Goal: Task Accomplishment & Management: Use online tool/utility

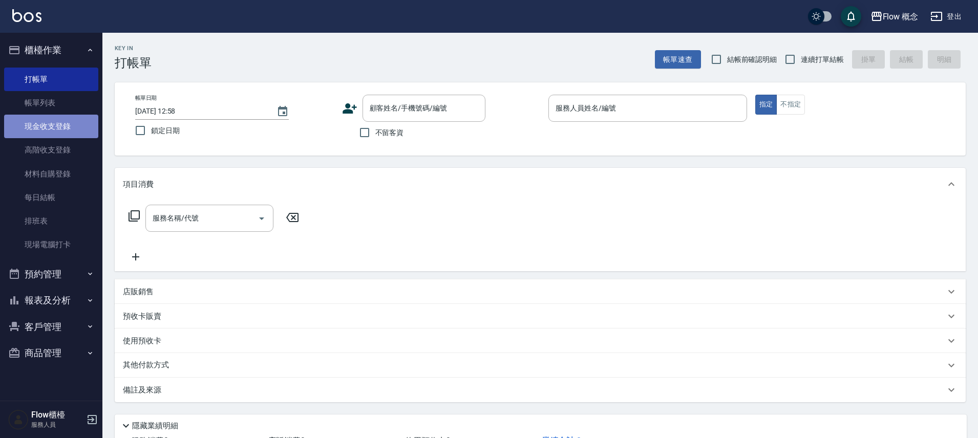
click at [48, 131] on link "現金收支登錄" at bounding box center [51, 127] width 94 height 24
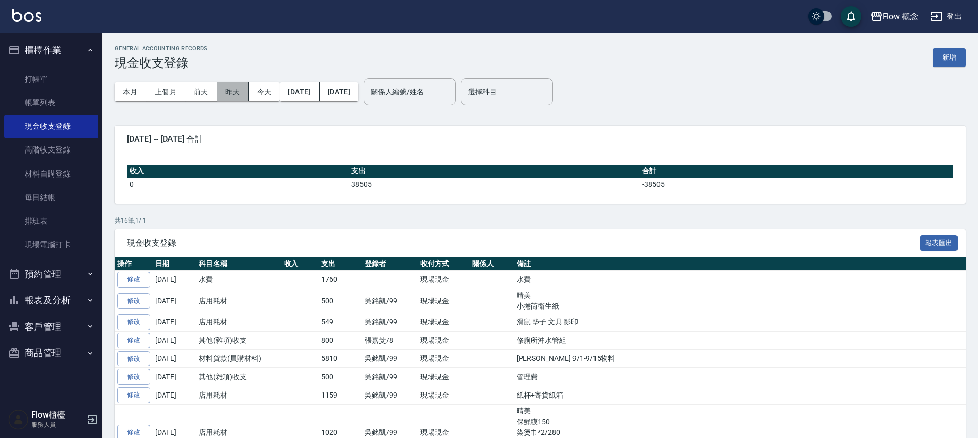
click at [226, 90] on button "昨天" at bounding box center [233, 91] width 32 height 19
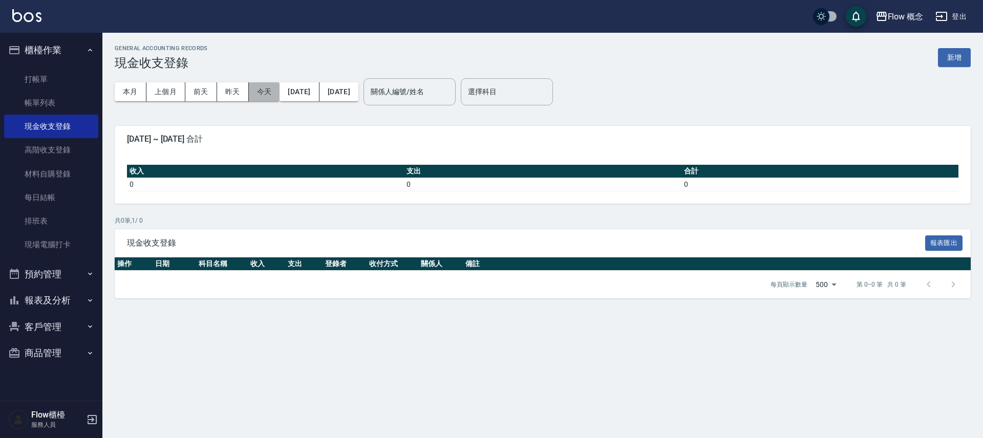
click at [249, 93] on button "今天" at bounding box center [264, 91] width 31 height 19
click at [134, 92] on button "本月" at bounding box center [131, 91] width 32 height 19
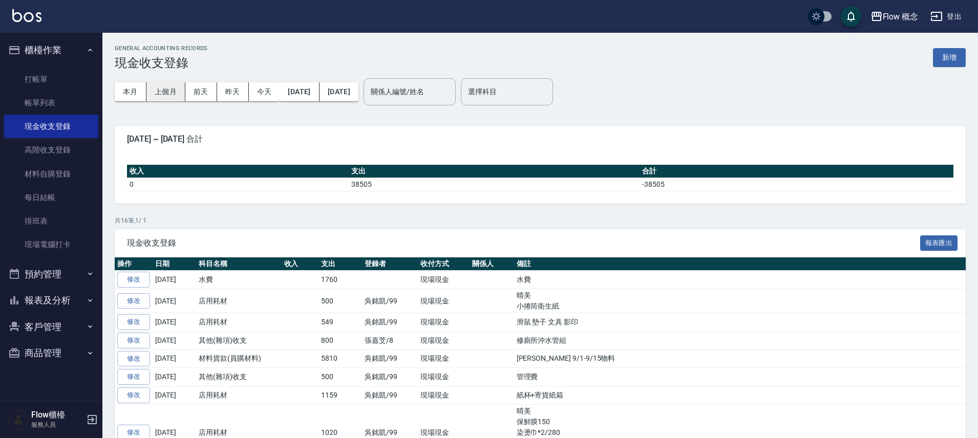
click at [161, 100] on button "上個月" at bounding box center [165, 91] width 39 height 19
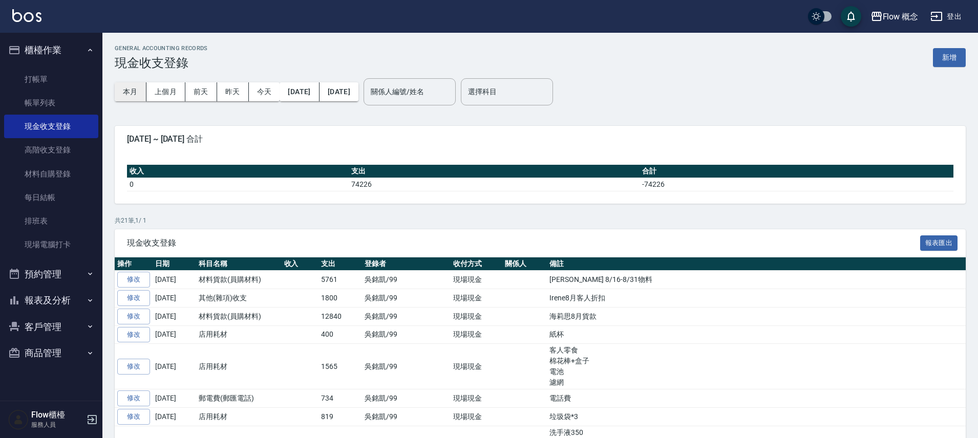
click at [139, 94] on button "本月" at bounding box center [131, 91] width 32 height 19
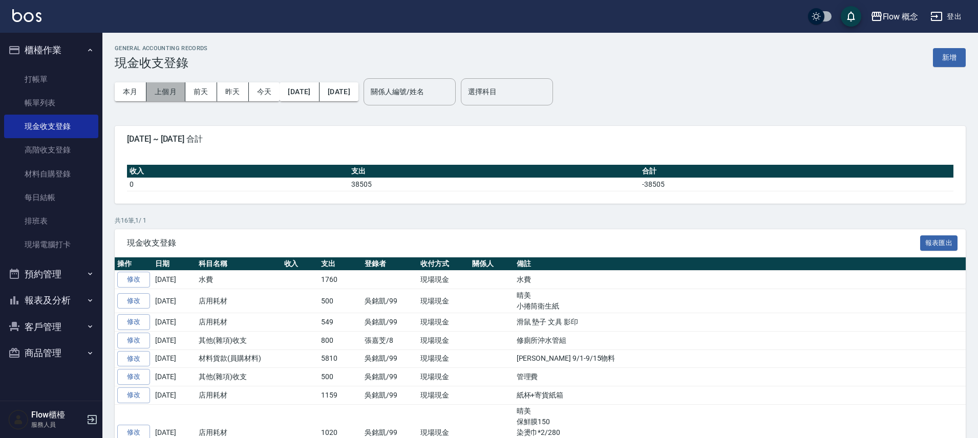
click at [148, 92] on button "上個月" at bounding box center [165, 91] width 39 height 19
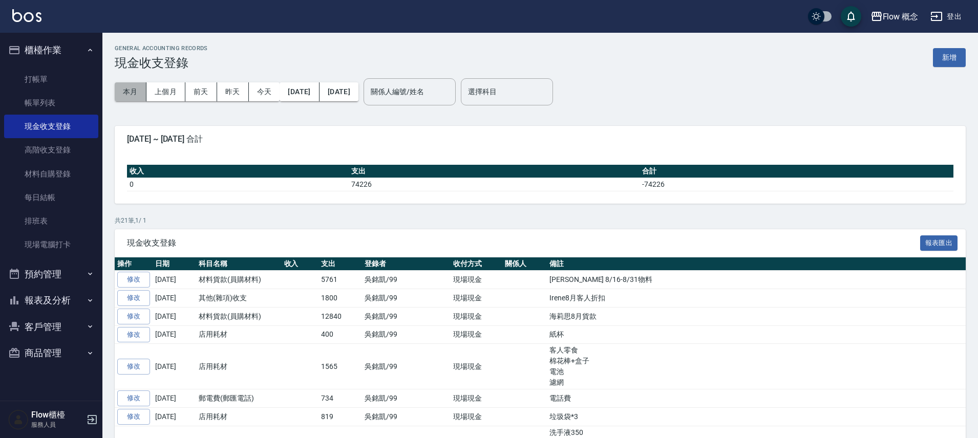
click at [120, 91] on button "本月" at bounding box center [131, 91] width 32 height 19
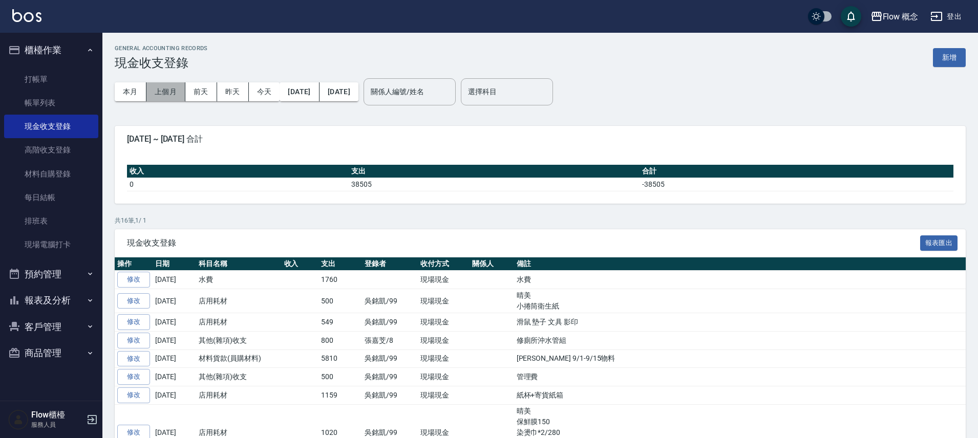
click at [169, 96] on button "上個月" at bounding box center [165, 91] width 39 height 19
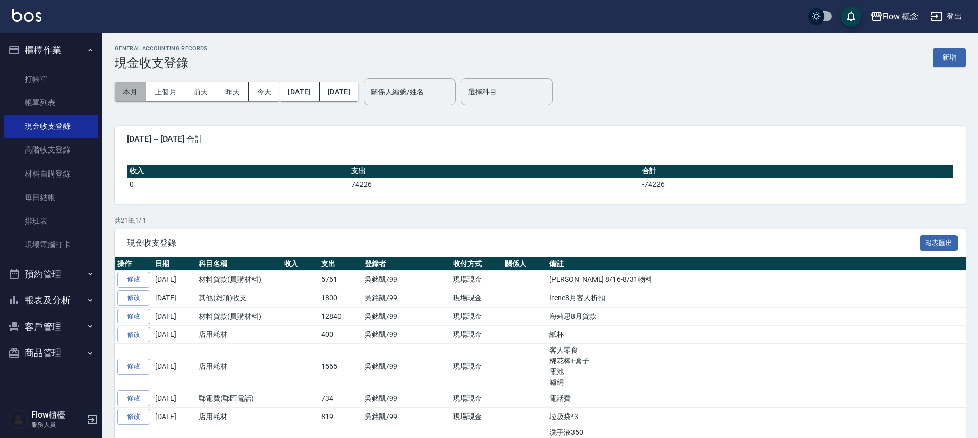
click at [133, 96] on button "本月" at bounding box center [131, 91] width 32 height 19
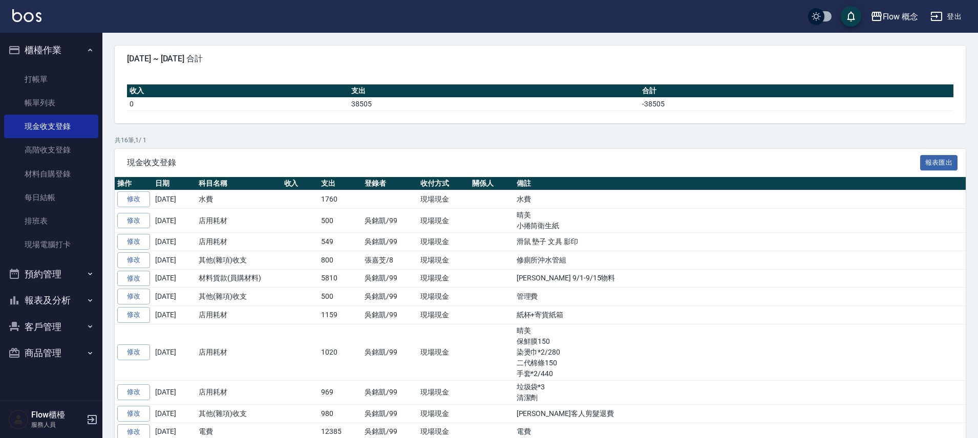
scroll to position [195, 0]
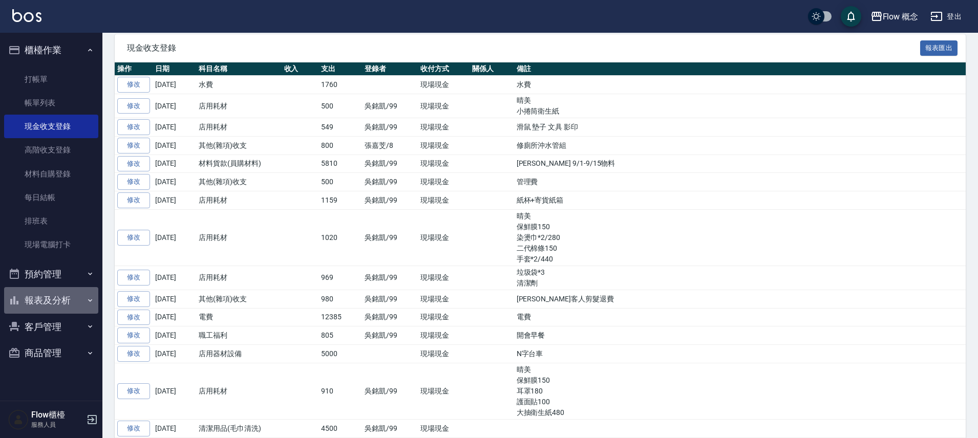
click at [56, 307] on button "報表及分析" at bounding box center [51, 300] width 94 height 27
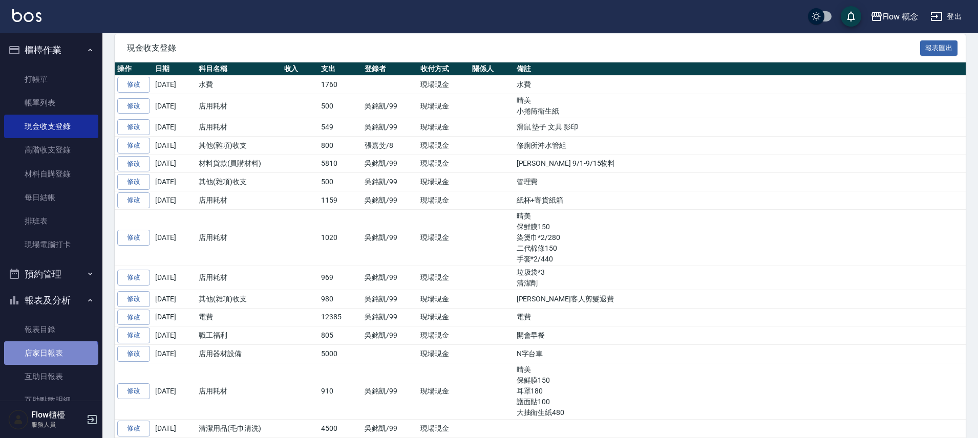
click at [50, 356] on link "店家日報表" at bounding box center [51, 353] width 94 height 24
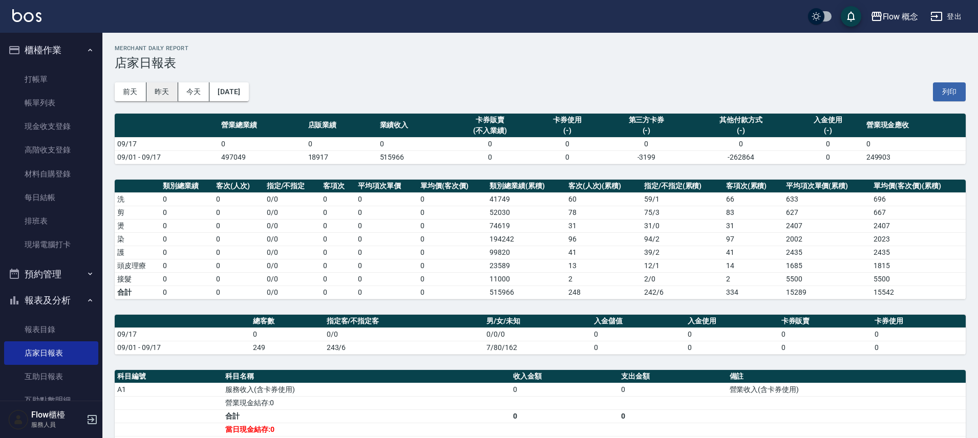
click at [157, 86] on button "昨天" at bounding box center [162, 91] width 32 height 19
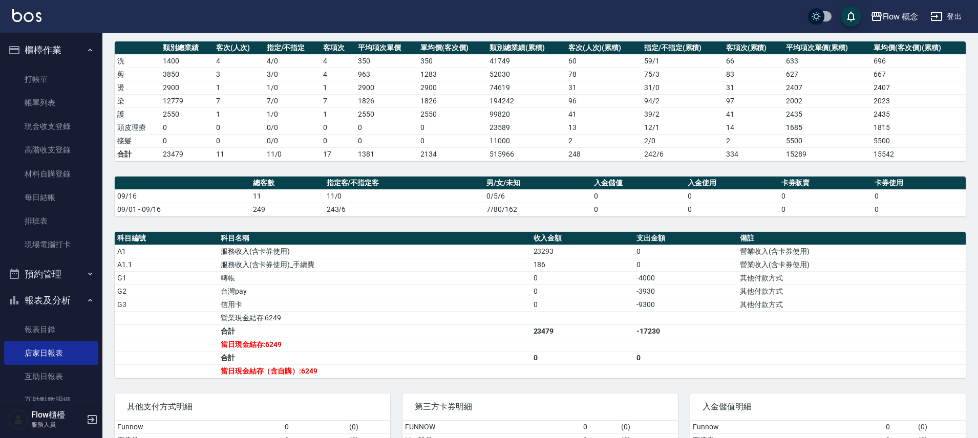
scroll to position [213, 0]
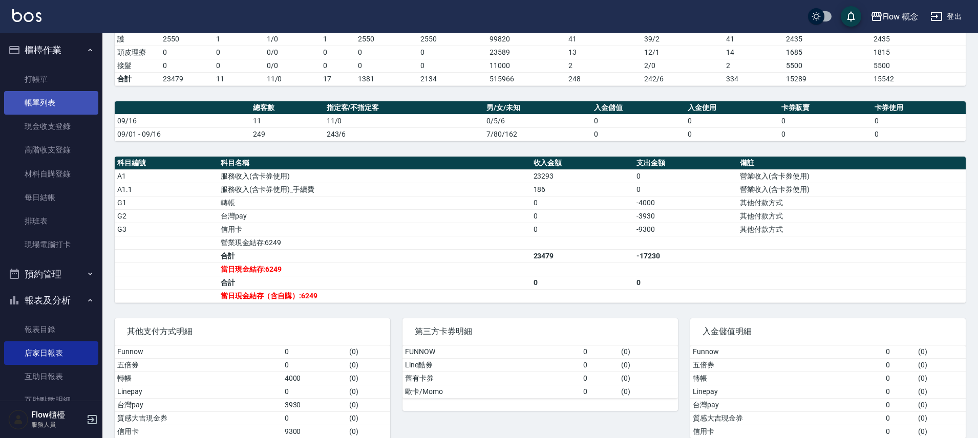
click at [44, 104] on link "帳單列表" at bounding box center [51, 103] width 94 height 24
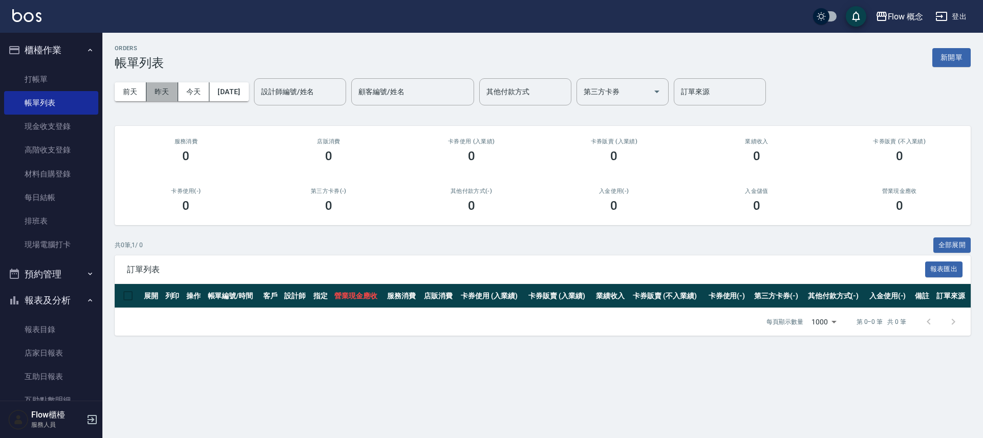
click at [170, 94] on button "昨天" at bounding box center [162, 91] width 32 height 19
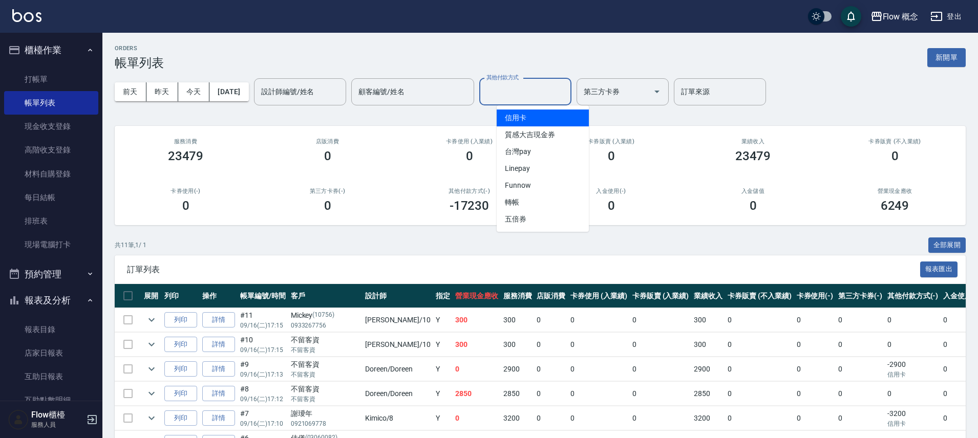
drag, startPoint x: 569, startPoint y: 98, endPoint x: 554, endPoint y: 115, distance: 22.5
click at [567, 99] on input "其他付款方式" at bounding box center [525, 92] width 83 height 18
click at [552, 117] on span "信用卡" at bounding box center [543, 118] width 92 height 17
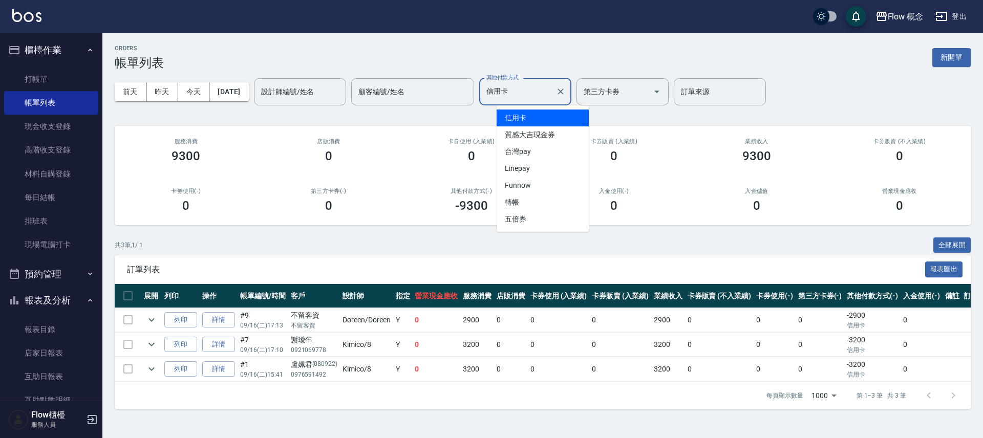
drag, startPoint x: 537, startPoint y: 94, endPoint x: 529, endPoint y: 112, distance: 19.0
click at [537, 95] on input "信用卡" at bounding box center [518, 92] width 68 height 18
click at [525, 154] on span "台灣pay" at bounding box center [543, 151] width 92 height 17
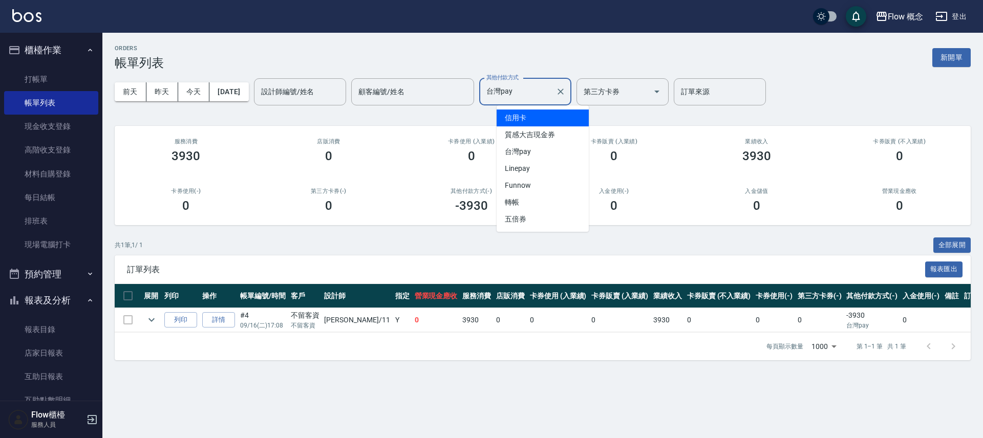
drag, startPoint x: 517, startPoint y: 93, endPoint x: 520, endPoint y: 153, distance: 60.0
click at [517, 93] on input "台灣pay" at bounding box center [518, 92] width 68 height 18
click at [529, 199] on span "轉帳" at bounding box center [543, 202] width 92 height 17
type input "轉帳"
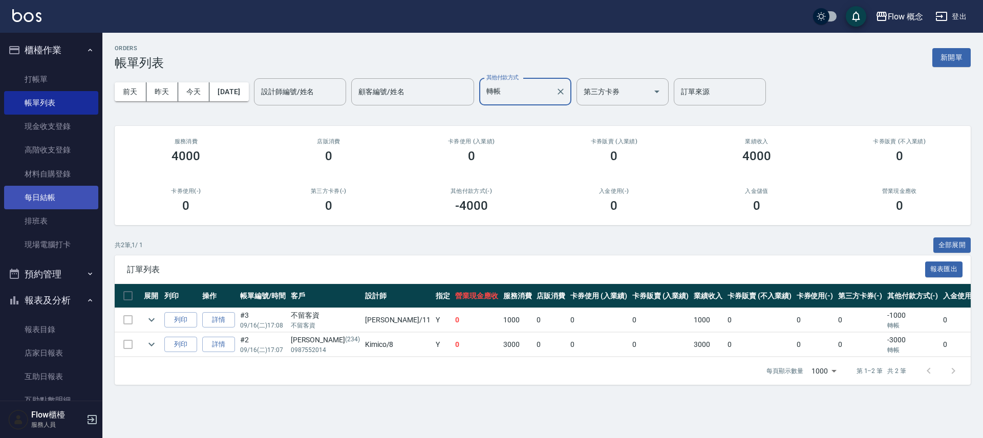
click at [76, 193] on link "每日結帳" at bounding box center [51, 198] width 94 height 24
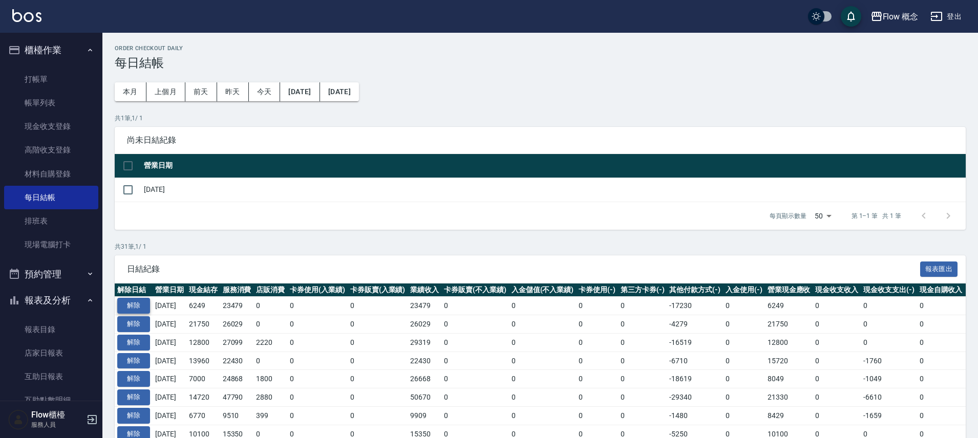
click at [135, 308] on button "解除" at bounding box center [133, 306] width 33 height 16
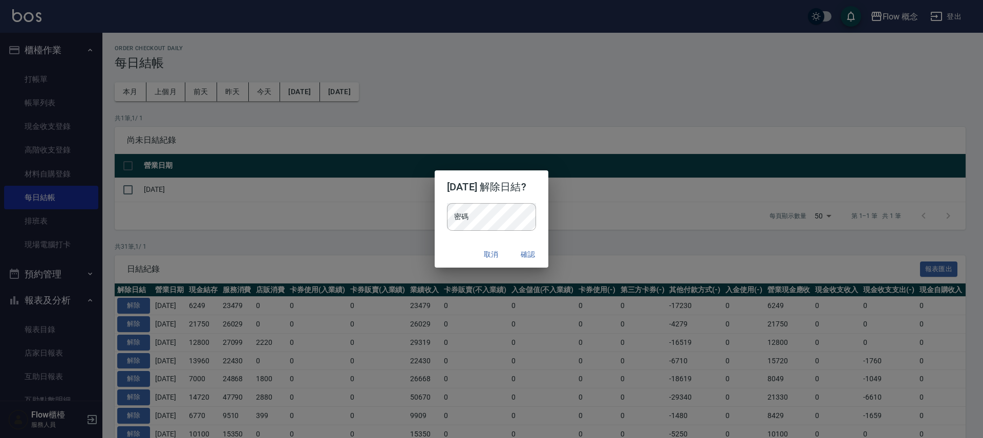
click at [504, 231] on div "密碼 密碼" at bounding box center [492, 222] width 114 height 38
click at [541, 255] on button "確認" at bounding box center [527, 254] width 33 height 19
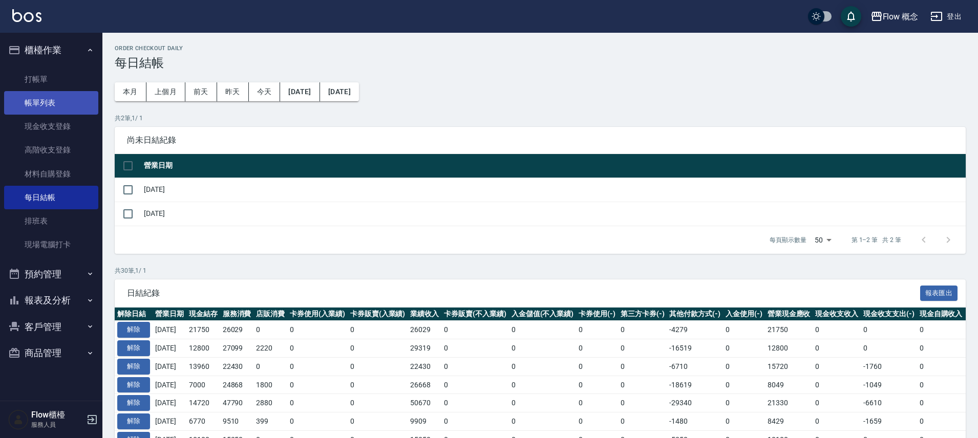
click at [52, 99] on link "帳單列表" at bounding box center [51, 103] width 94 height 24
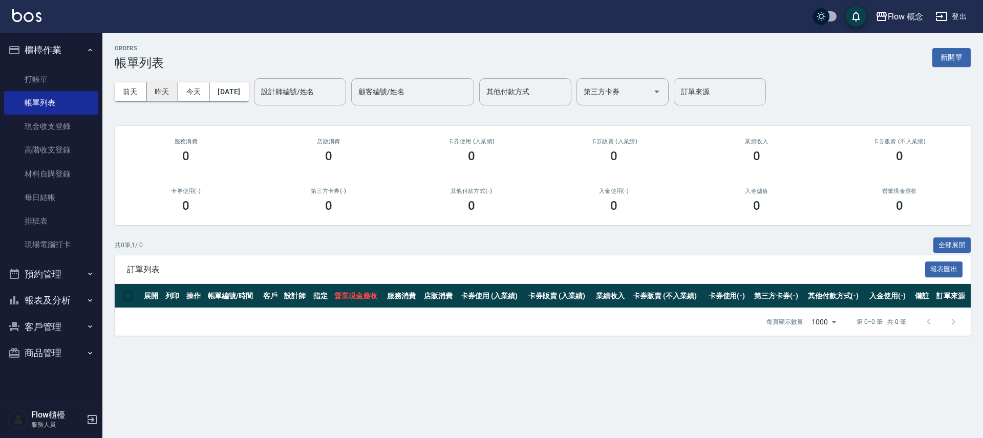
click at [161, 84] on button "昨天" at bounding box center [162, 91] width 32 height 19
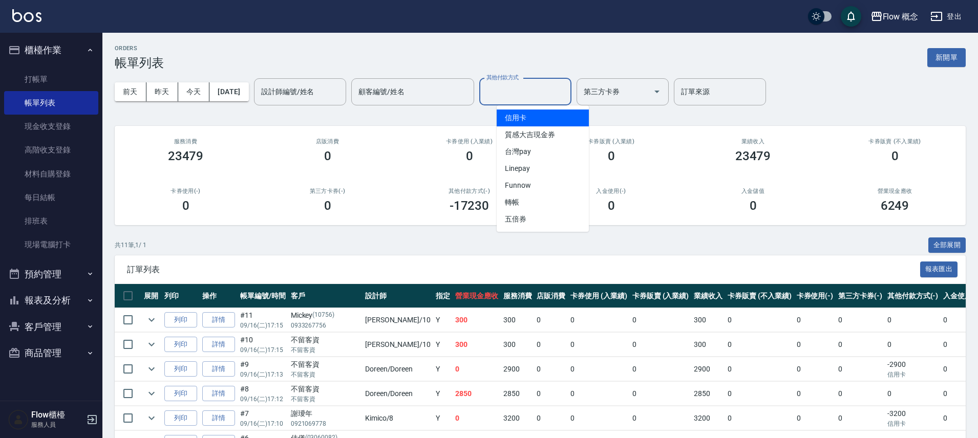
click at [532, 85] on div "其他付款方式 其他付款方式" at bounding box center [525, 91] width 92 height 27
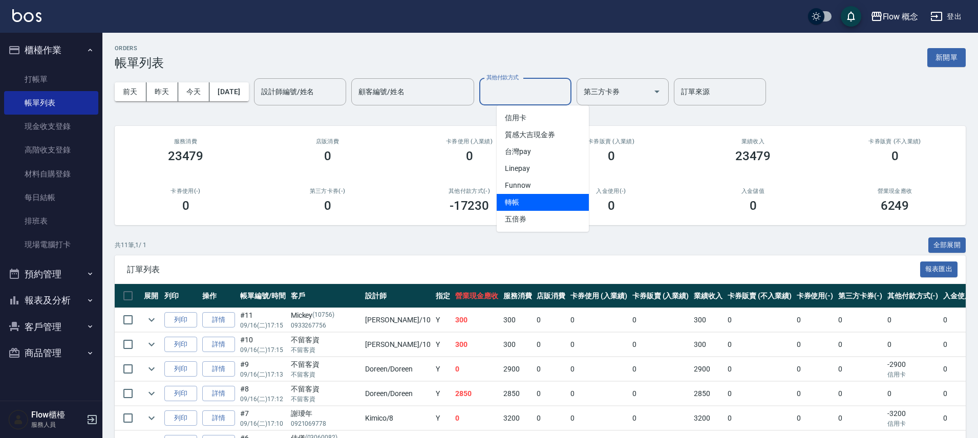
click at [522, 197] on span "轉帳" at bounding box center [543, 202] width 92 height 17
type input "轉帳"
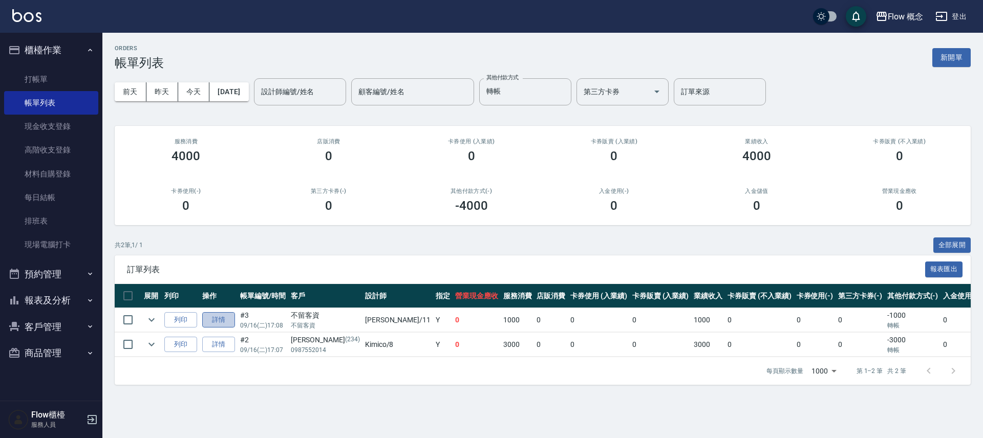
click at [230, 320] on link "詳情" at bounding box center [218, 320] width 33 height 16
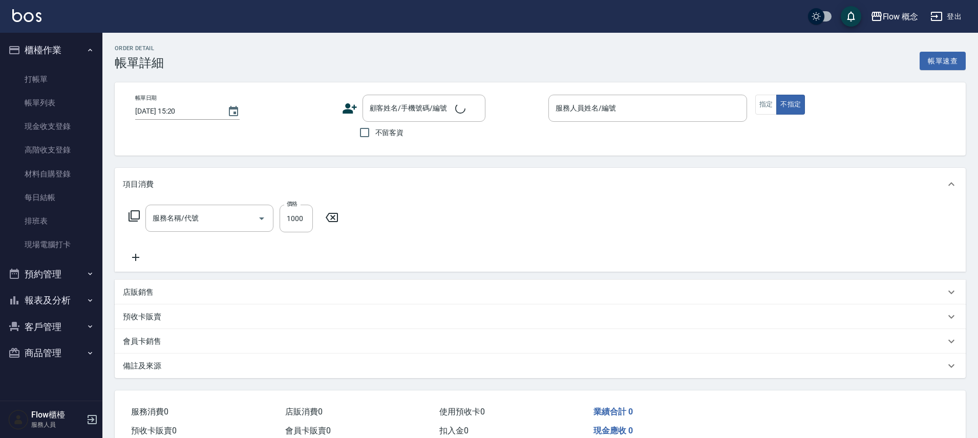
type input "[DATE] 17:08"
checkbox input "true"
type input "[PERSON_NAME]-11"
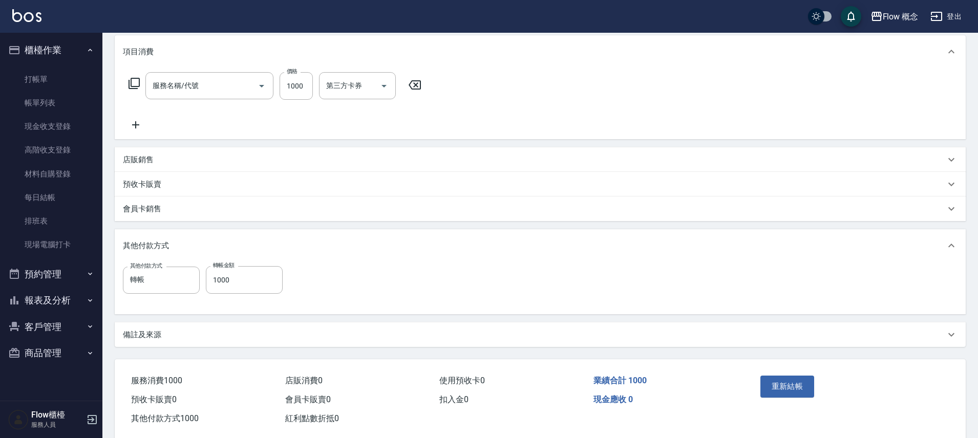
type input "染髮(401)"
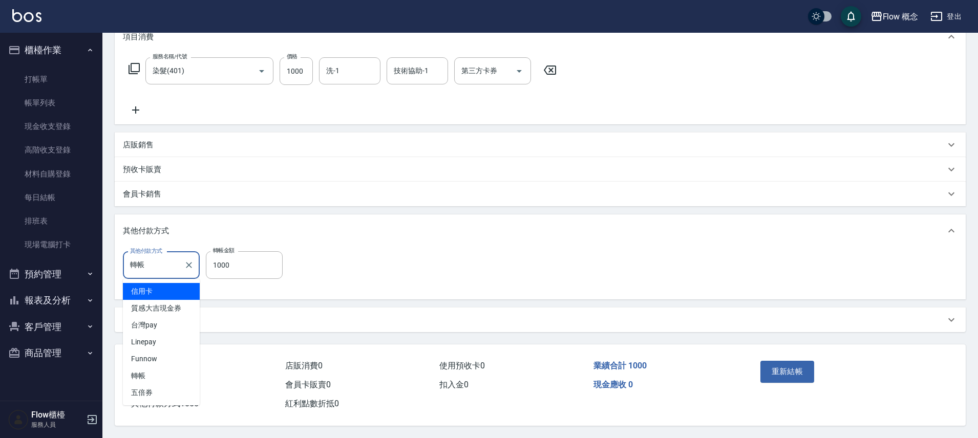
drag, startPoint x: 163, startPoint y: 267, endPoint x: 161, endPoint y: 272, distance: 6.0
click at [161, 272] on div "轉帳 其他付款方式" at bounding box center [161, 265] width 77 height 27
click at [166, 318] on span "台灣pay" at bounding box center [161, 325] width 77 height 17
type input "台灣pay"
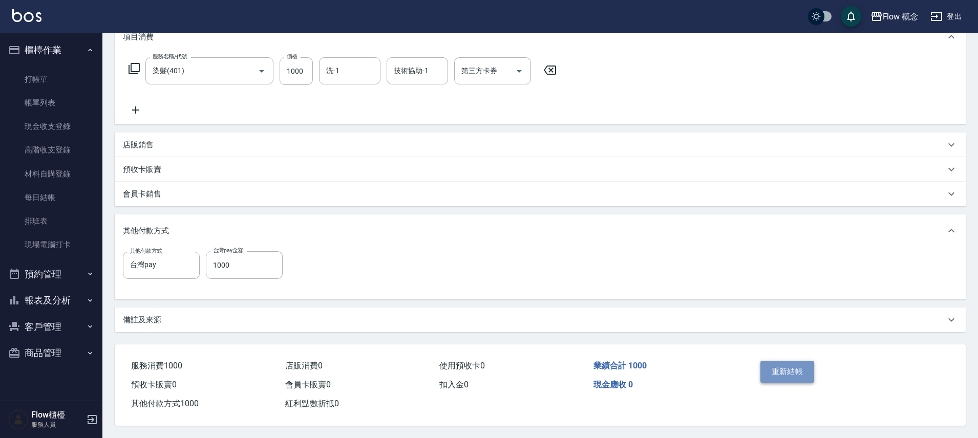
click at [807, 375] on button "重新結帳" at bounding box center [787, 372] width 54 height 22
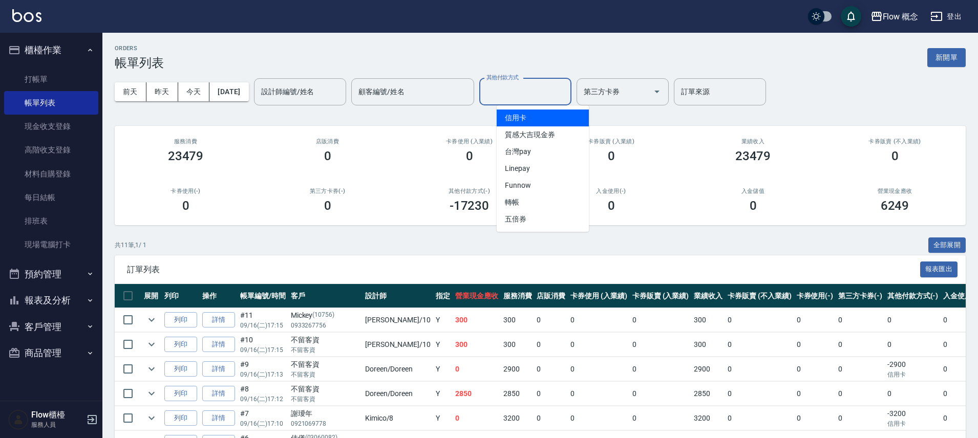
click at [539, 91] on input "其他付款方式" at bounding box center [525, 92] width 83 height 18
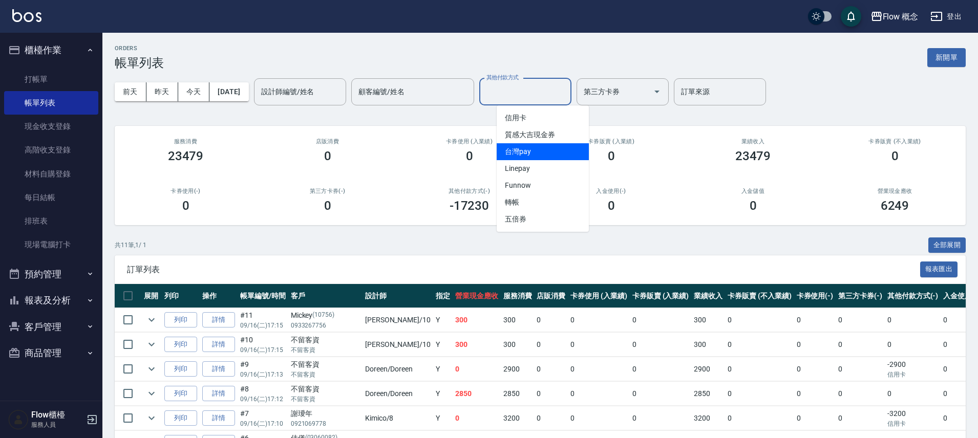
click at [529, 154] on span "台灣pay" at bounding box center [543, 151] width 92 height 17
click at [529, 154] on div "ORDERS 帳單列表 新開單 [DATE] [DATE] [DATE] [DATE] 設計師編號/姓名 設計師編號/姓名 顧客編號/姓名 顧客編號/姓名 其…" at bounding box center [539, 326] width 875 height 586
type input "台灣pay"
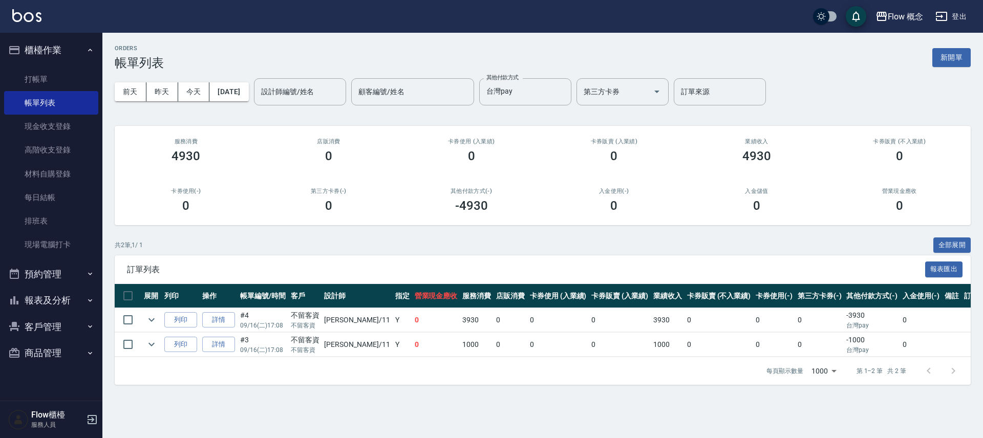
click at [40, 297] on button "報表及分析" at bounding box center [51, 300] width 94 height 27
click at [63, 359] on link "店家日報表" at bounding box center [51, 353] width 94 height 24
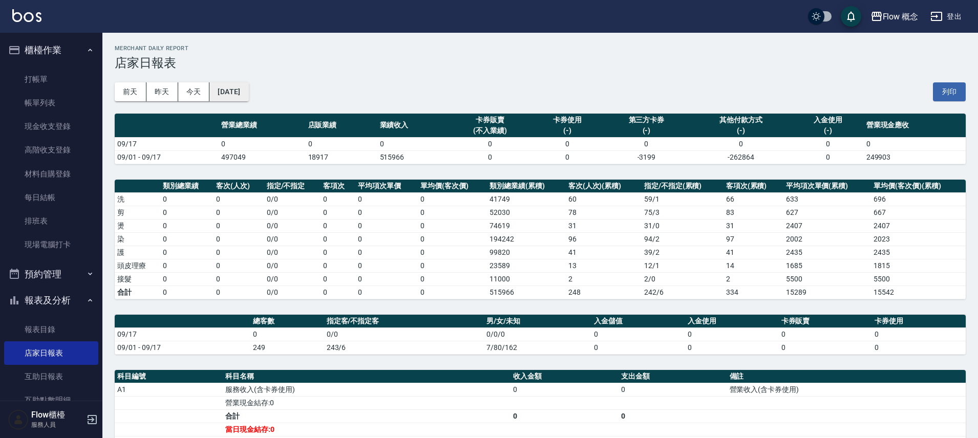
click at [248, 95] on button "[DATE]" at bounding box center [228, 91] width 39 height 19
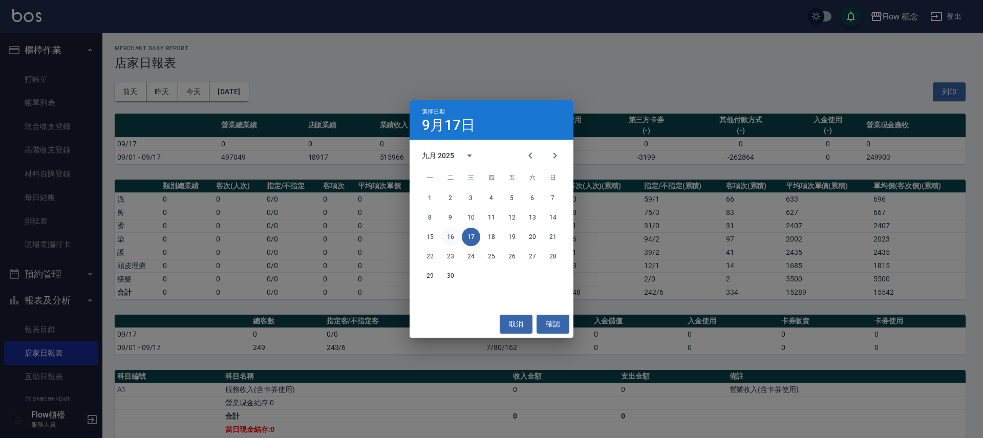
click at [452, 239] on button "16" at bounding box center [450, 237] width 18 height 18
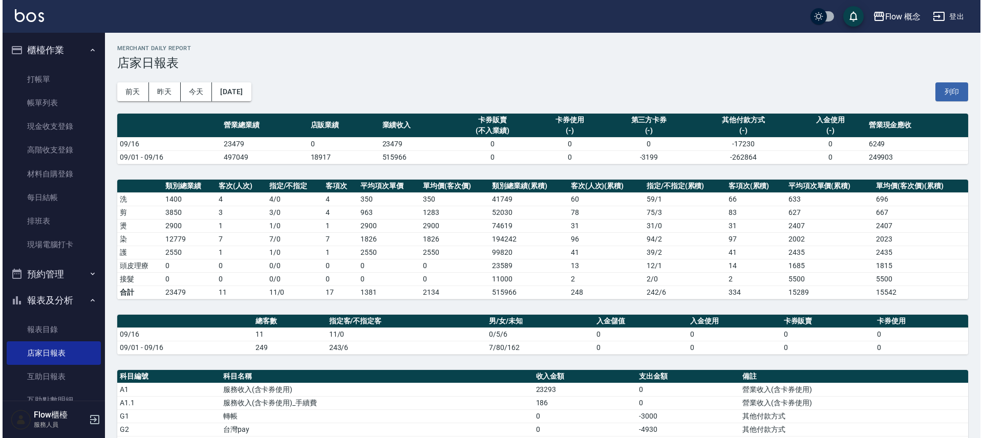
scroll to position [2, 0]
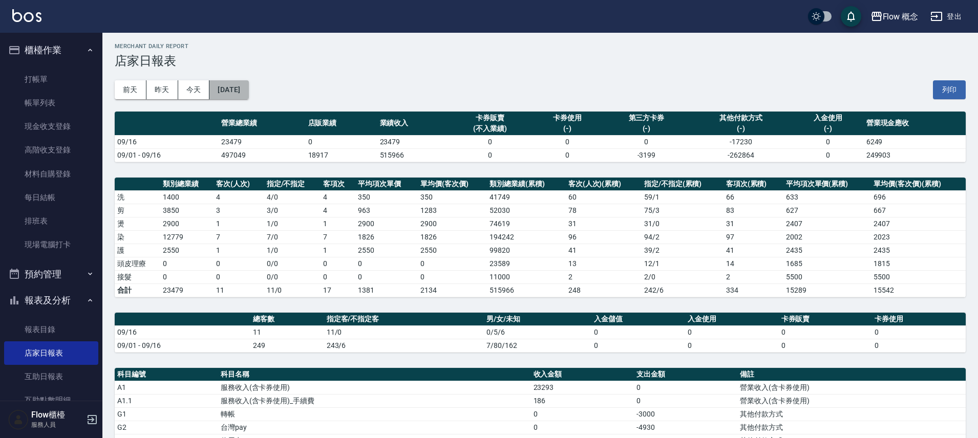
click at [248, 87] on button "[DATE]" at bounding box center [228, 89] width 39 height 19
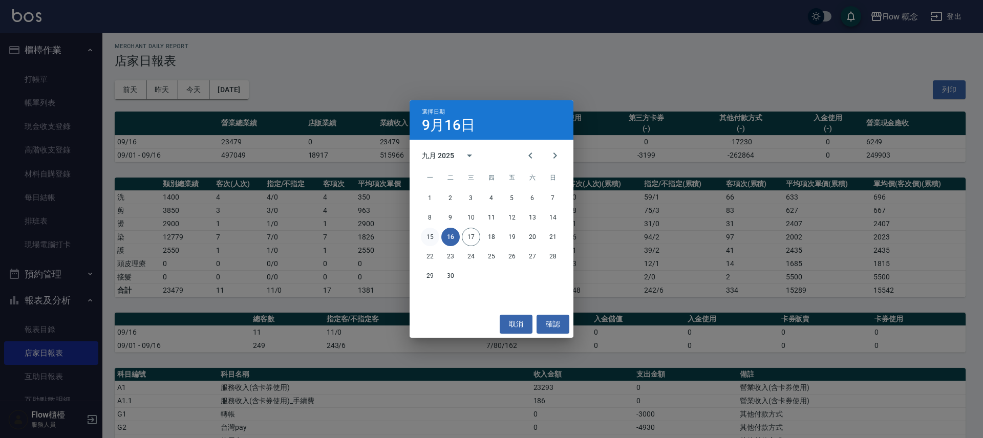
click at [434, 239] on button "15" at bounding box center [430, 237] width 18 height 18
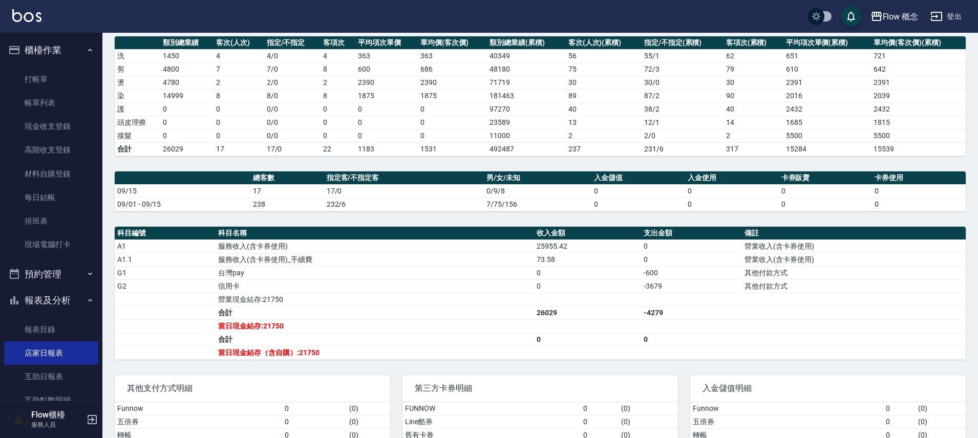
scroll to position [225, 0]
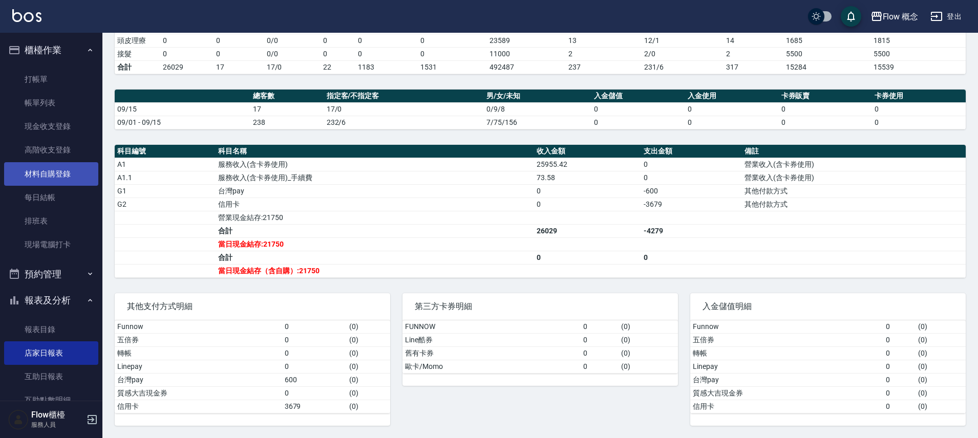
drag, startPoint x: 37, startPoint y: 204, endPoint x: 12, endPoint y: 179, distance: 35.5
click at [37, 203] on link "每日結帳" at bounding box center [51, 198] width 94 height 24
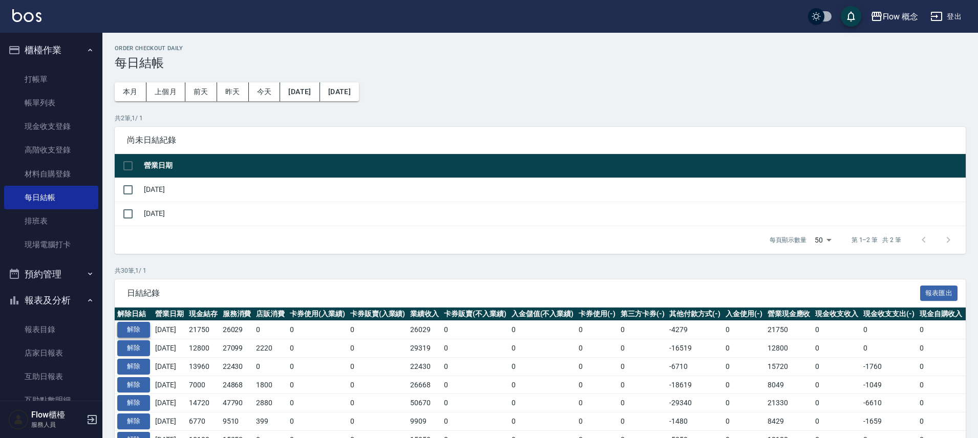
click at [139, 329] on button "解除" at bounding box center [133, 330] width 33 height 16
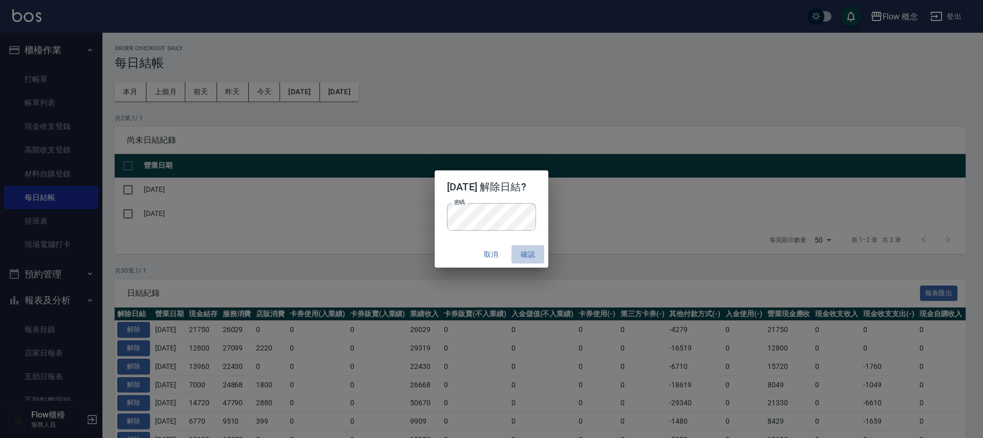
click at [527, 252] on button "確認" at bounding box center [527, 254] width 33 height 19
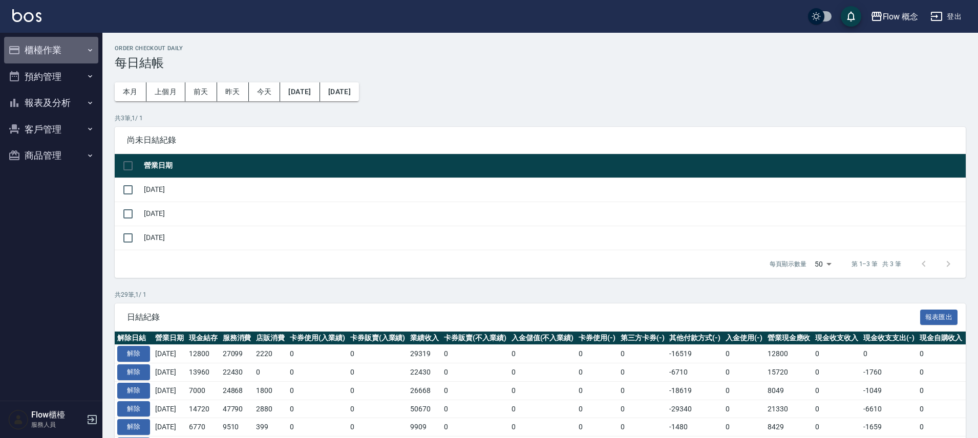
click at [40, 54] on button "櫃檯作業" at bounding box center [51, 50] width 94 height 27
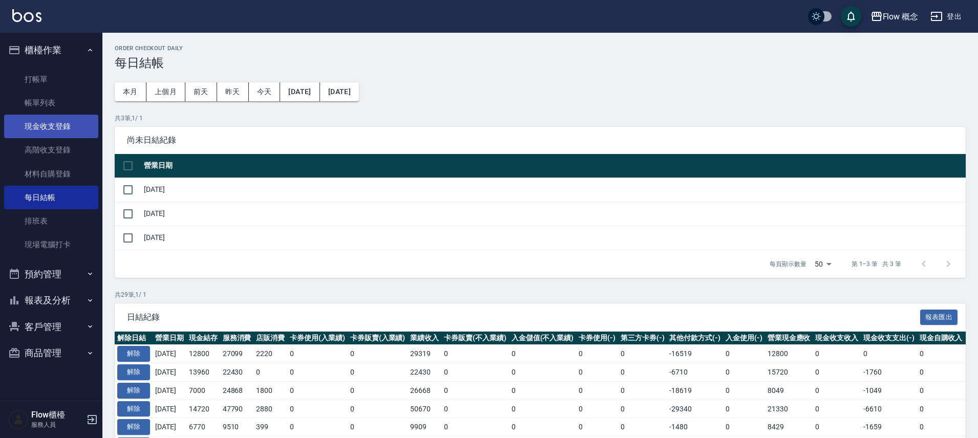
click at [51, 124] on link "現金收支登錄" at bounding box center [51, 127] width 94 height 24
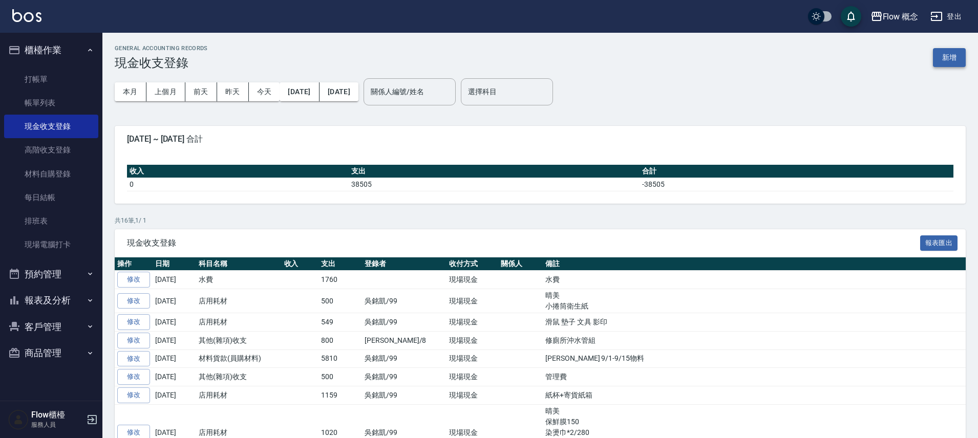
click at [947, 58] on button "新增" at bounding box center [949, 57] width 33 height 19
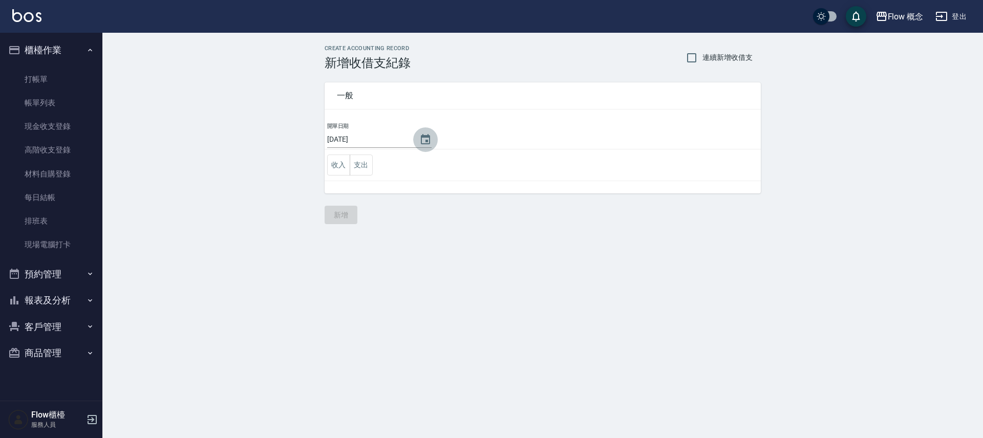
click at [421, 141] on icon "Choose date, selected date is 2025-09-17" at bounding box center [425, 139] width 9 height 10
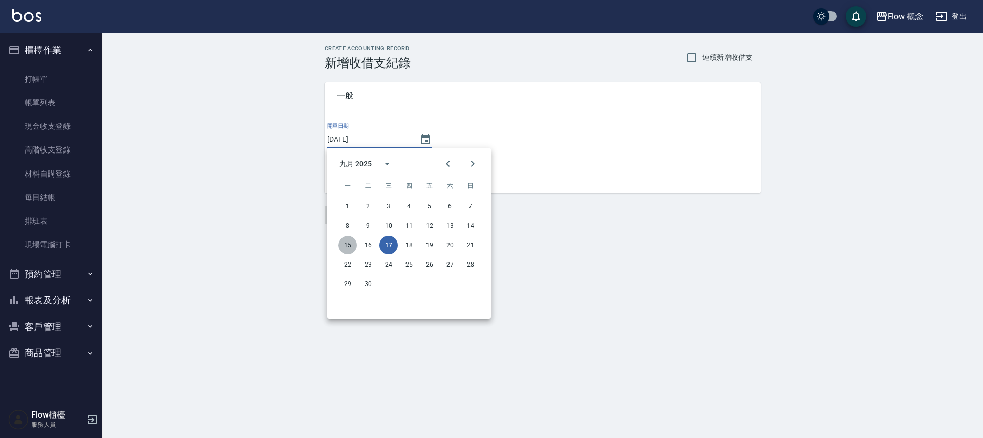
click at [340, 244] on button "15" at bounding box center [347, 245] width 18 height 18
type input "[DATE]"
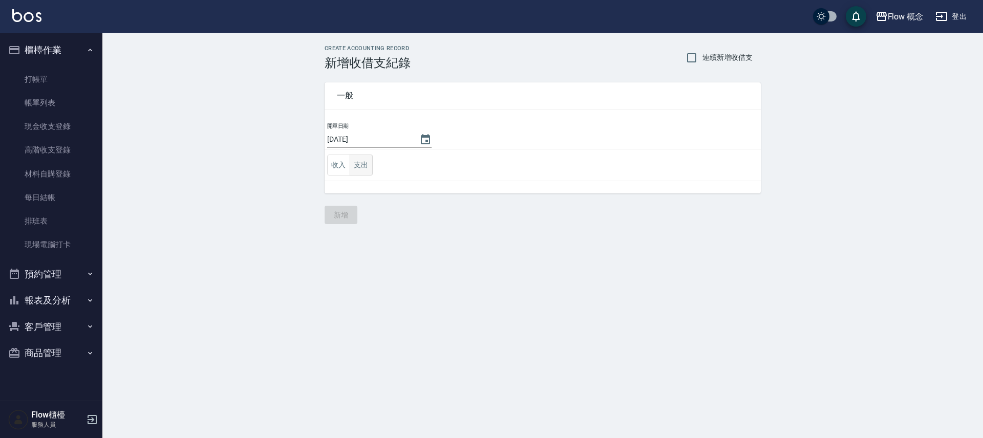
click at [366, 166] on button "支出" at bounding box center [361, 165] width 23 height 21
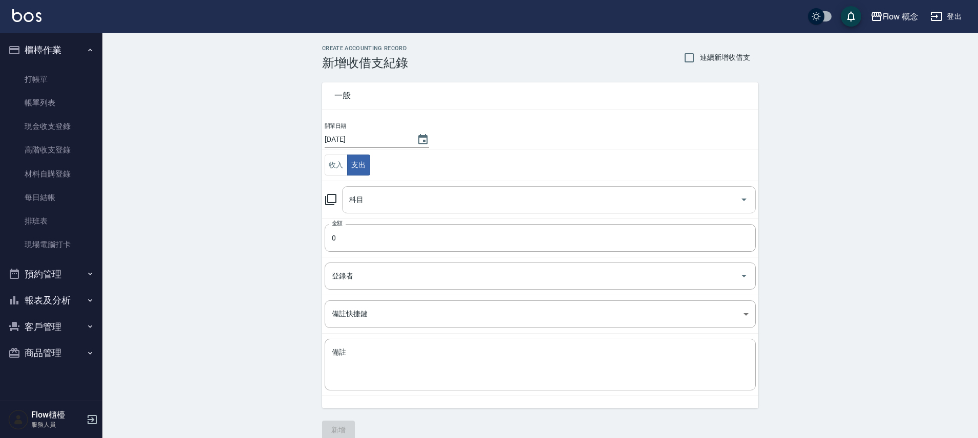
click at [370, 195] on input "科目" at bounding box center [541, 200] width 389 height 18
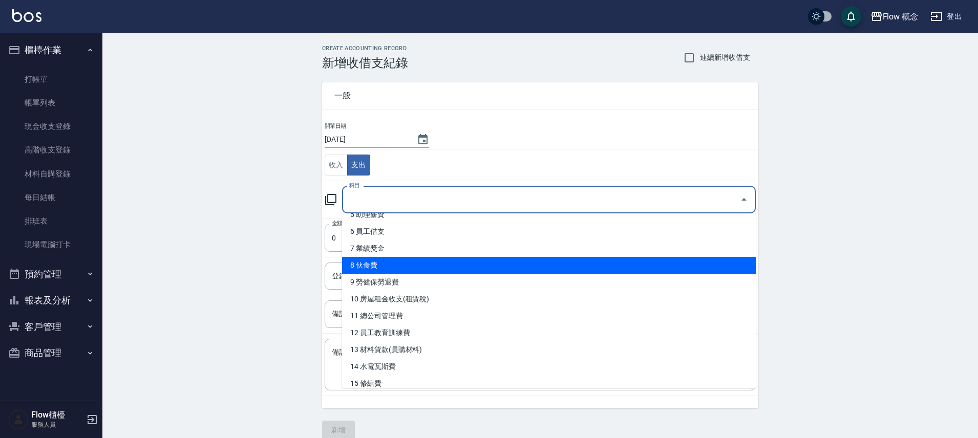
scroll to position [281, 0]
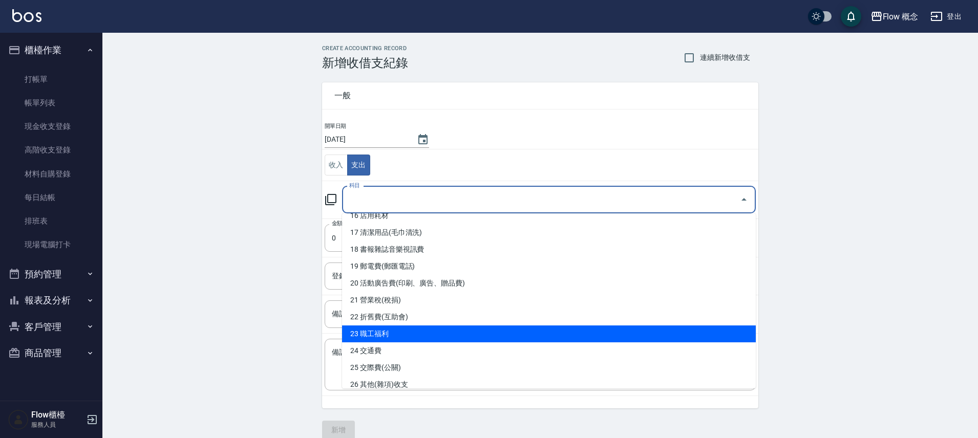
click at [395, 336] on li "23 職工福利" at bounding box center [549, 334] width 414 height 17
type input "23 職工福利"
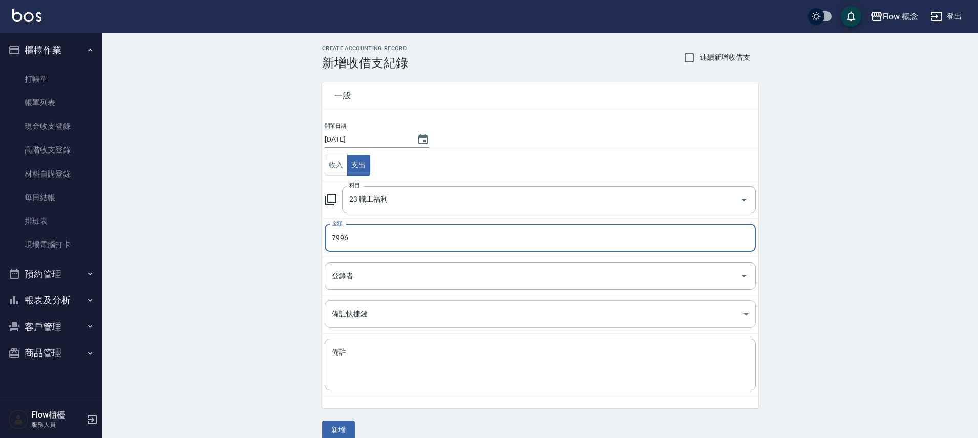
type input "7996"
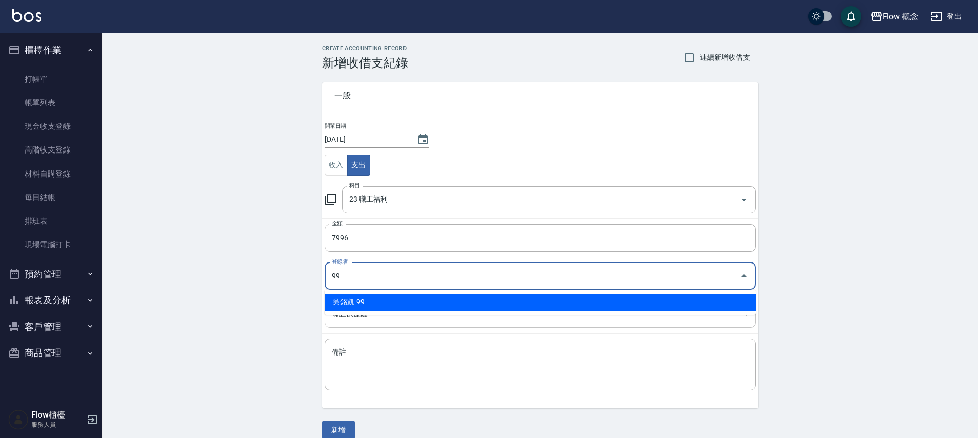
type input "吳銘凱-99"
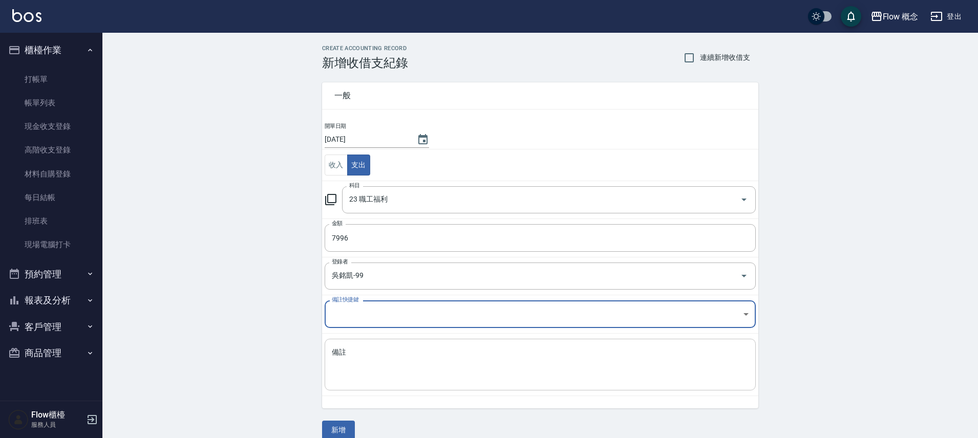
click at [367, 360] on textarea "備註" at bounding box center [540, 365] width 417 height 35
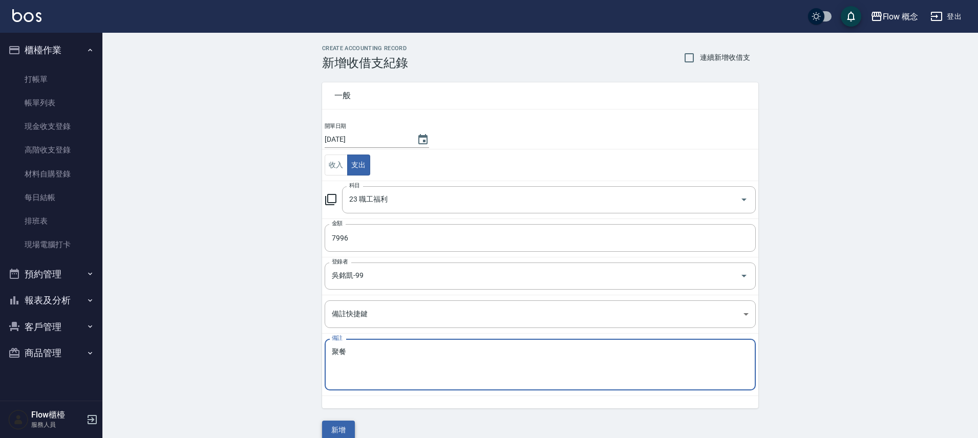
type textarea "聚餐"
click at [333, 432] on button "新增" at bounding box center [338, 430] width 33 height 19
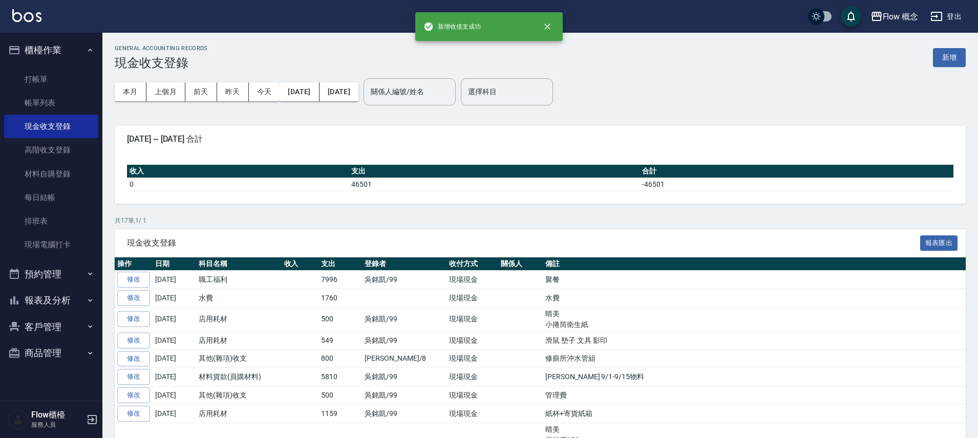
click at [62, 305] on button "報表及分析" at bounding box center [51, 300] width 94 height 27
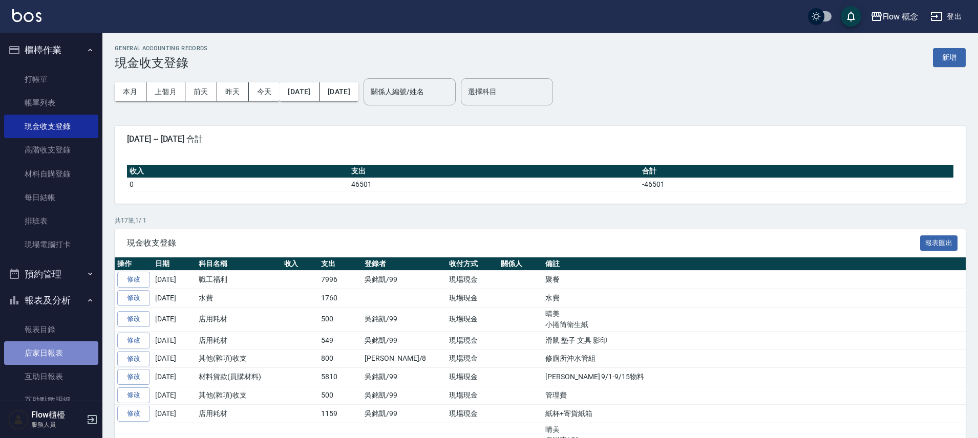
click at [63, 347] on link "店家日報表" at bounding box center [51, 353] width 94 height 24
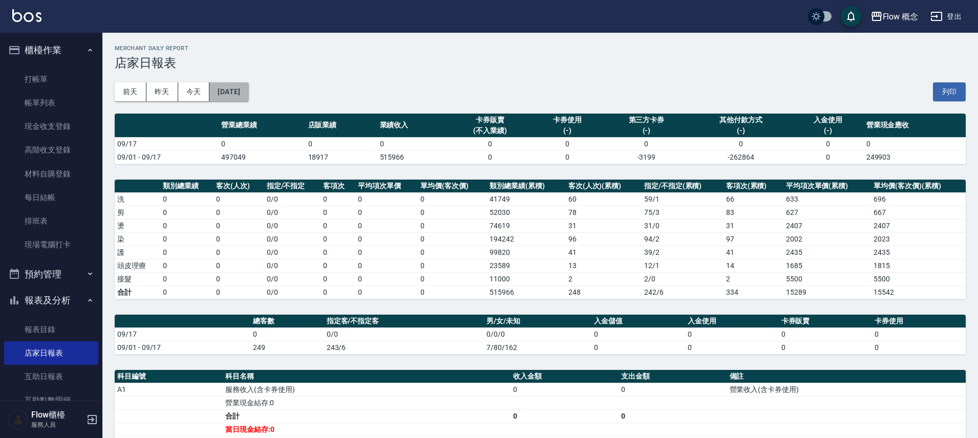
click at [247, 94] on button "[DATE]" at bounding box center [228, 91] width 39 height 19
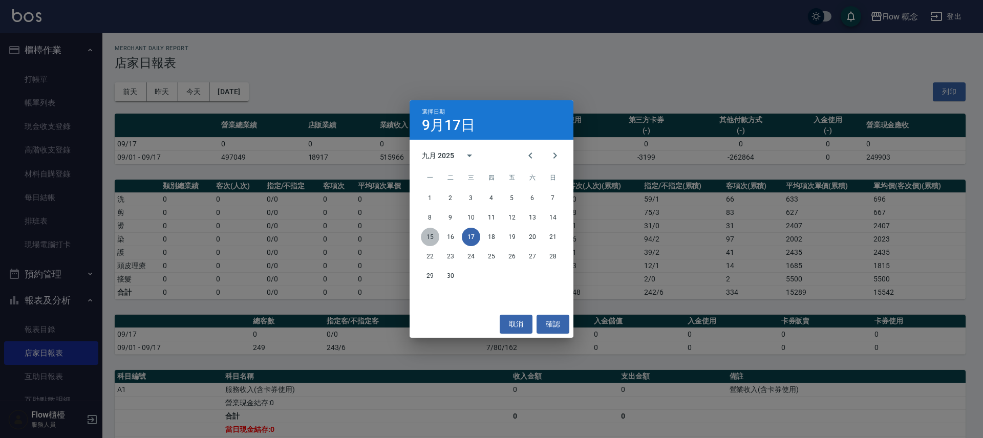
click at [435, 233] on button "15" at bounding box center [430, 237] width 18 height 18
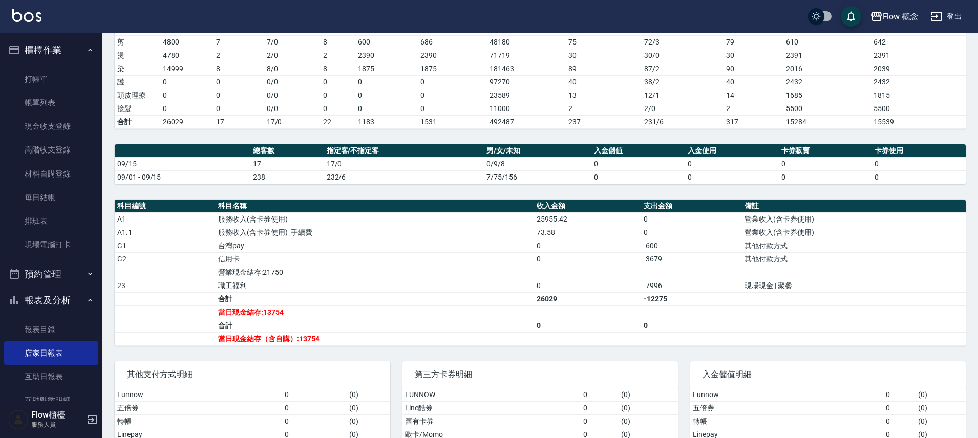
scroll to position [239, 0]
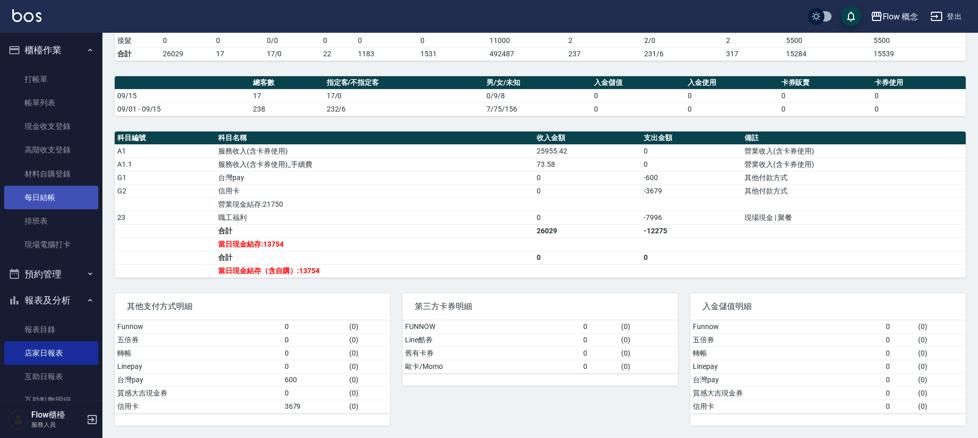
click at [72, 191] on link "每日結帳" at bounding box center [51, 198] width 94 height 24
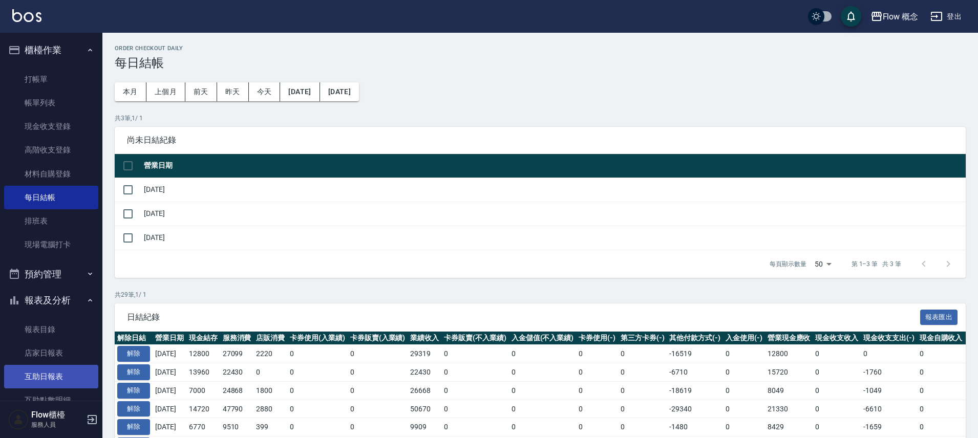
click at [57, 365] on link "互助日報表" at bounding box center [51, 377] width 94 height 24
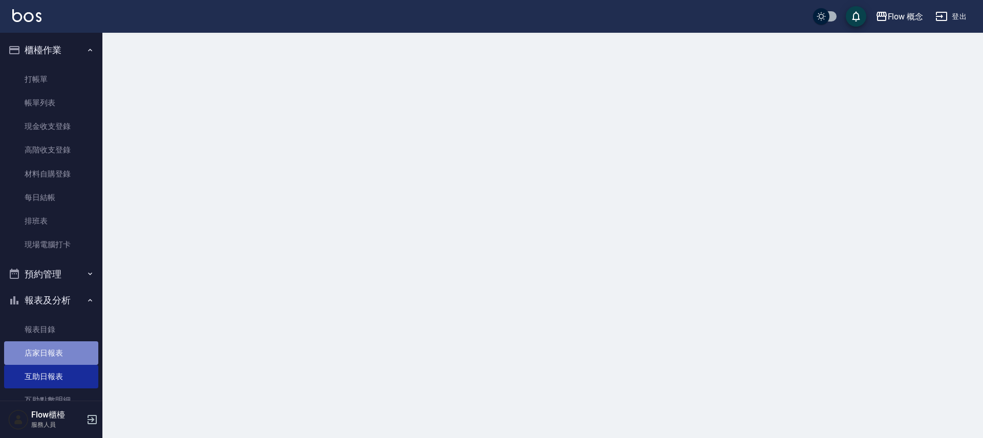
click at [60, 354] on link "店家日報表" at bounding box center [51, 353] width 94 height 24
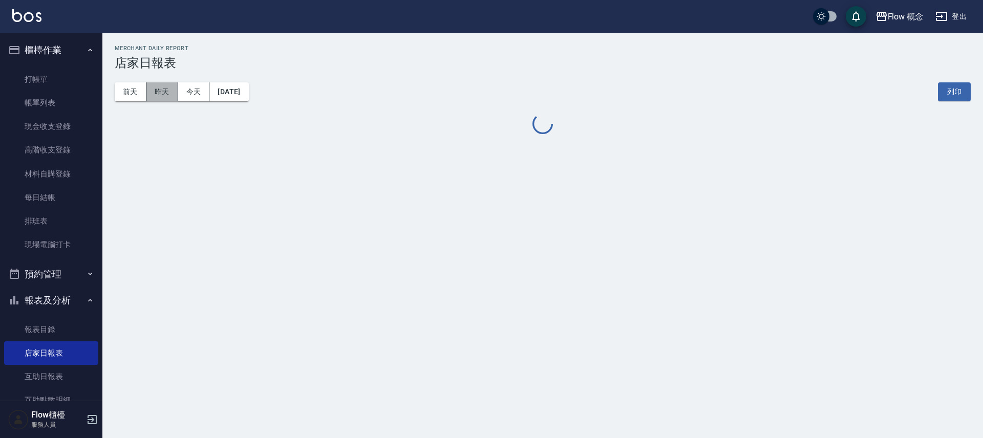
click at [161, 89] on button "昨天" at bounding box center [162, 91] width 32 height 19
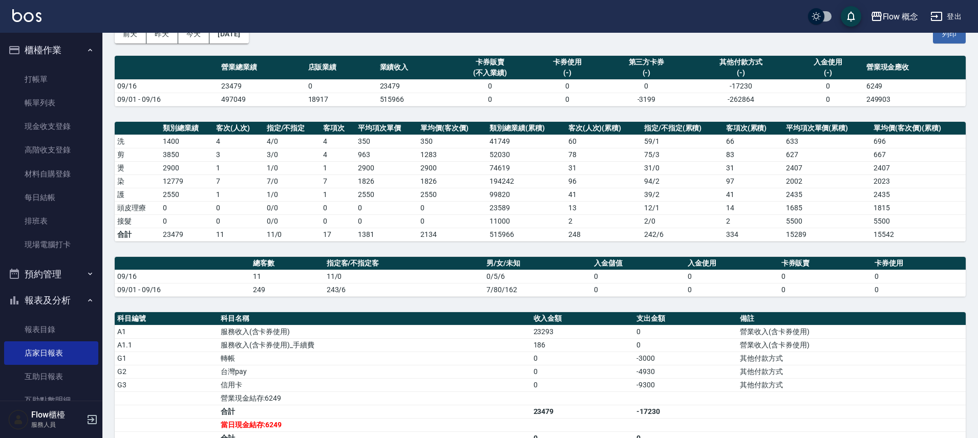
scroll to position [239, 0]
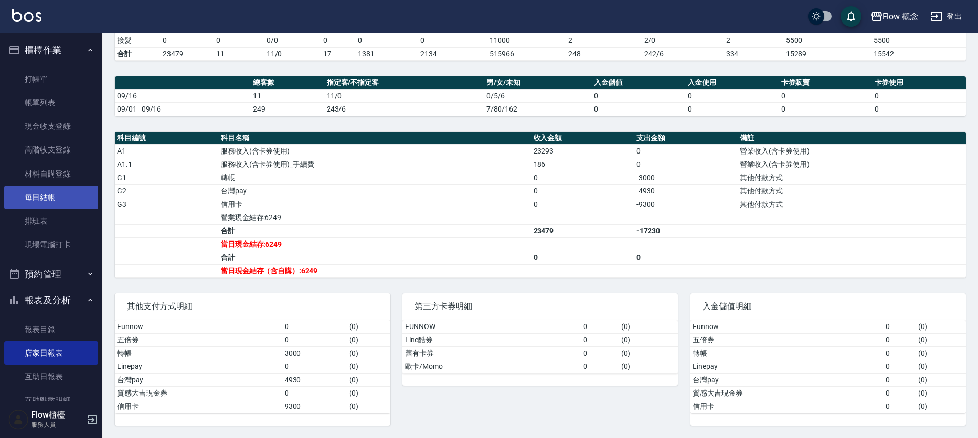
click at [57, 189] on link "每日結帳" at bounding box center [51, 198] width 94 height 24
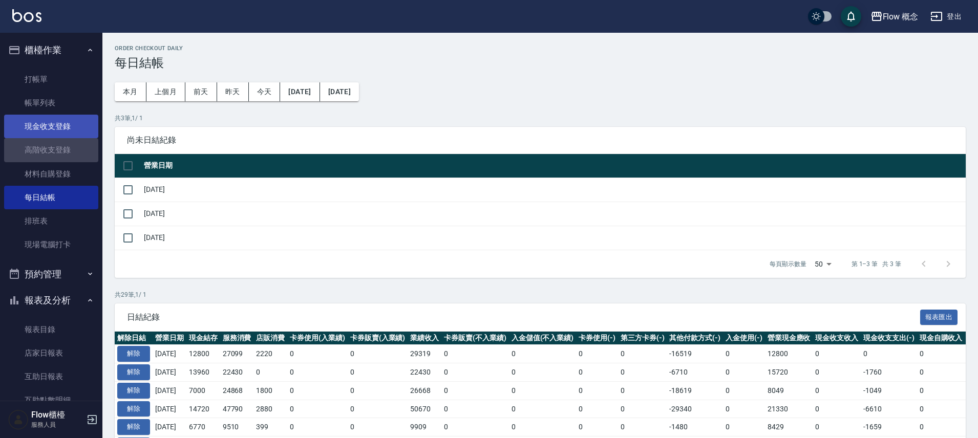
click at [72, 138] on link "高階收支登錄" at bounding box center [51, 150] width 94 height 24
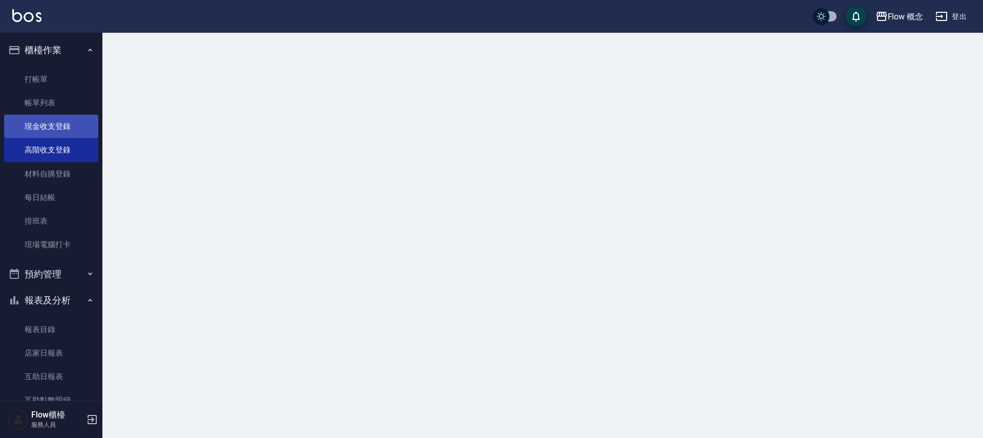
click at [68, 126] on link "現金收支登錄" at bounding box center [51, 127] width 94 height 24
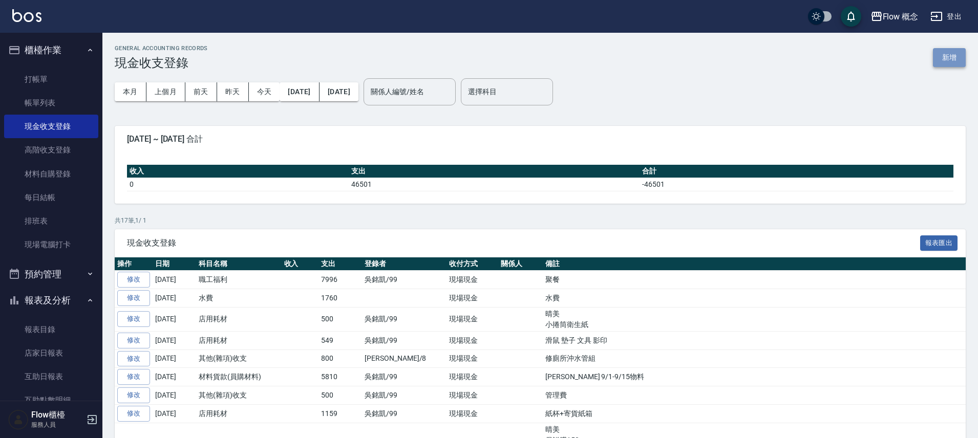
click at [959, 62] on button "新增" at bounding box center [949, 57] width 33 height 19
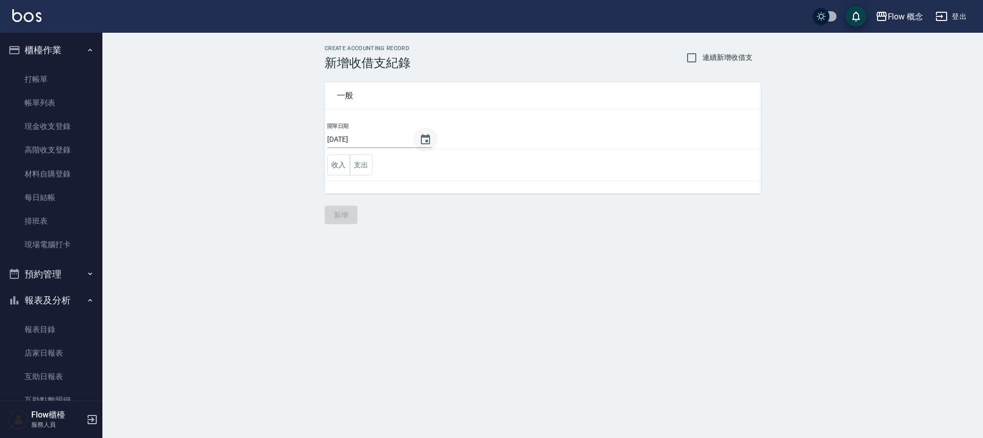
click at [421, 137] on icon "Choose date, selected date is 2025-09-17" at bounding box center [425, 139] width 9 height 10
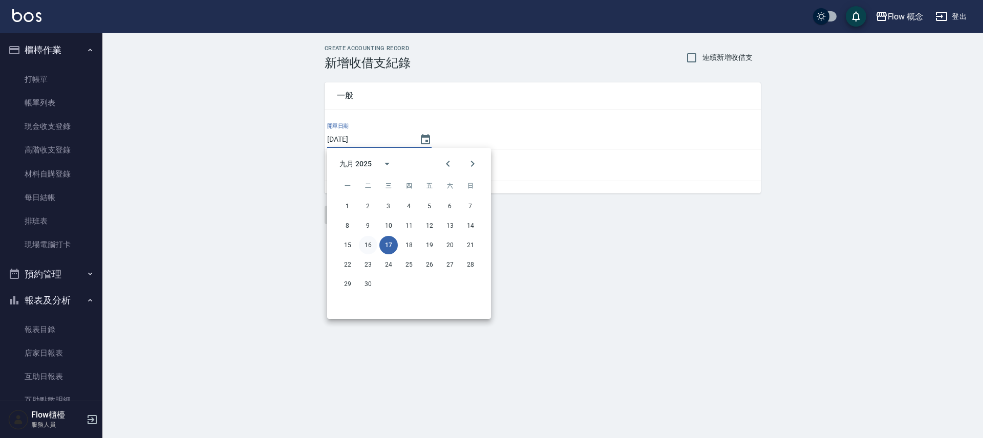
click at [365, 246] on button "16" at bounding box center [368, 245] width 18 height 18
type input "[DATE]"
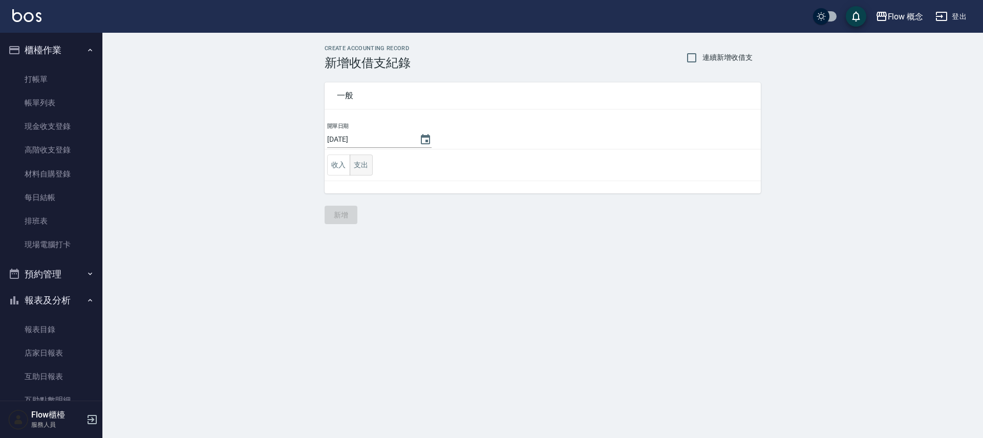
click at [361, 165] on button "支出" at bounding box center [361, 165] width 23 height 21
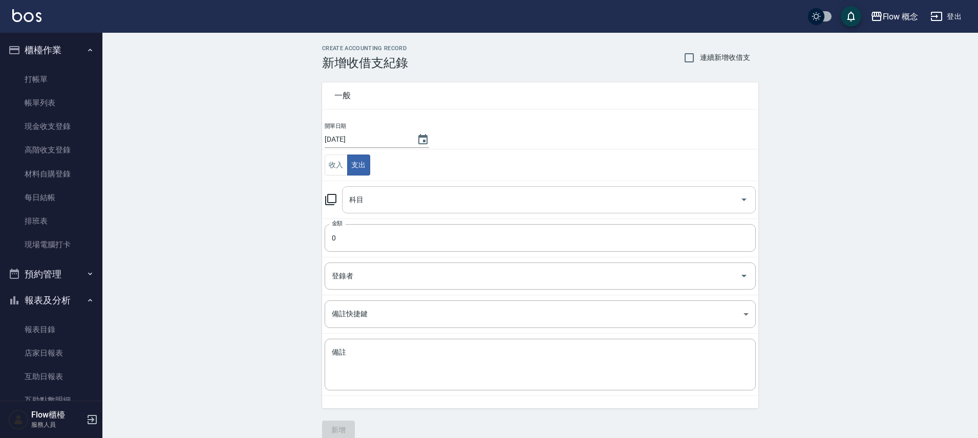
click at [370, 196] on input "科目" at bounding box center [541, 200] width 389 height 18
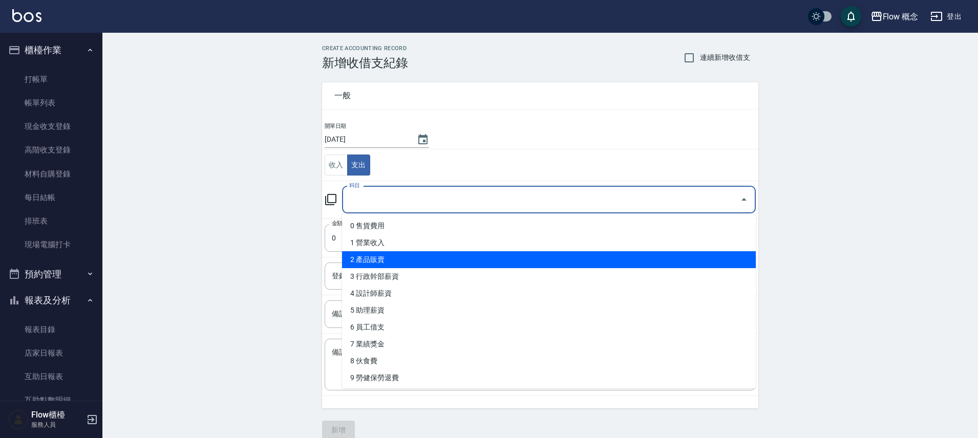
scroll to position [340, 0]
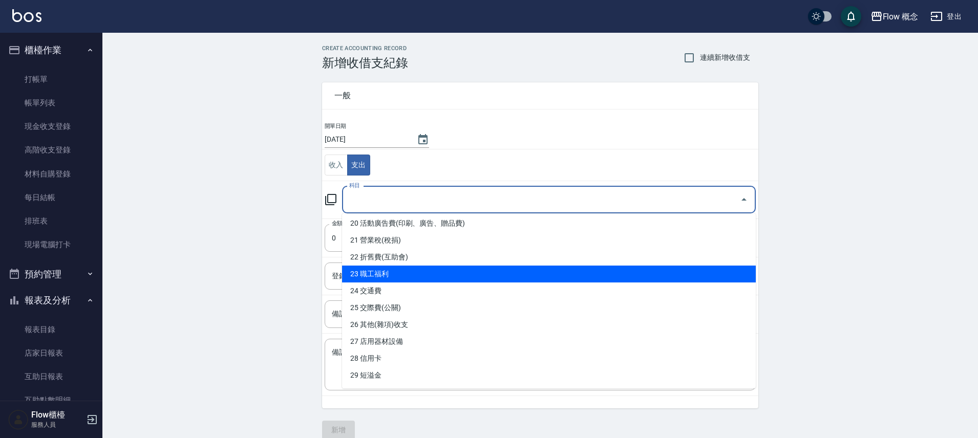
click at [398, 267] on li "23 職工福利" at bounding box center [549, 274] width 414 height 17
type input "23 職工福利"
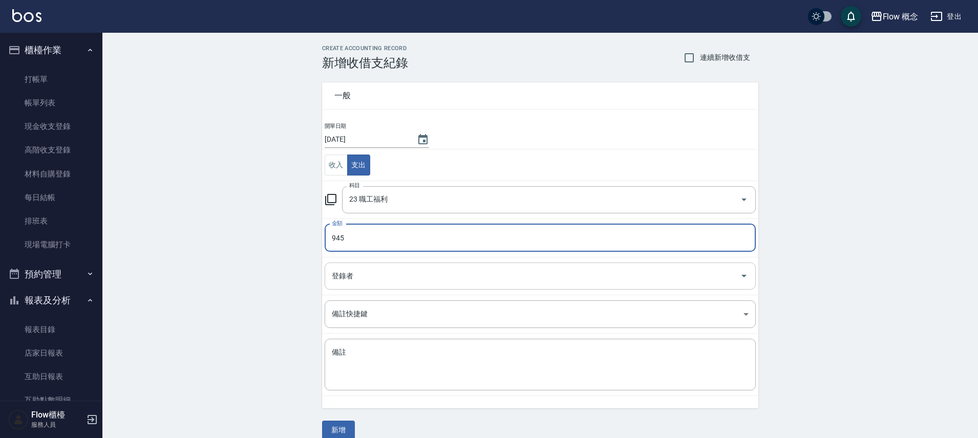
type input "945"
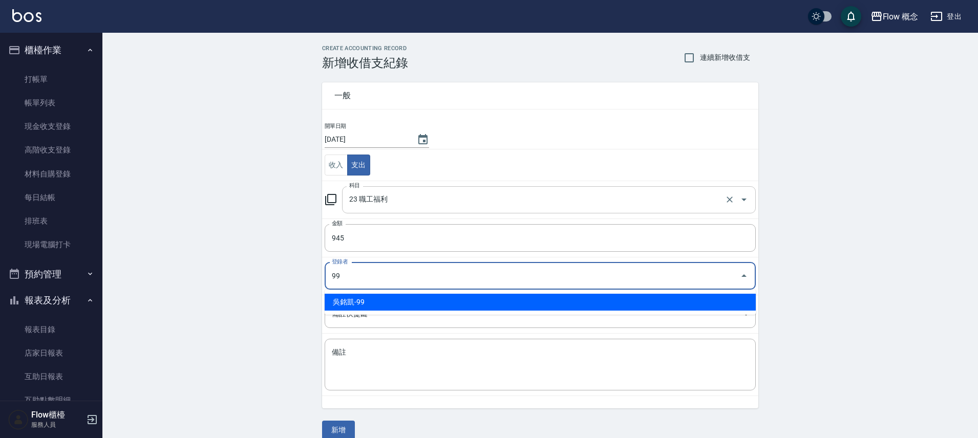
type input "吳銘凱-99"
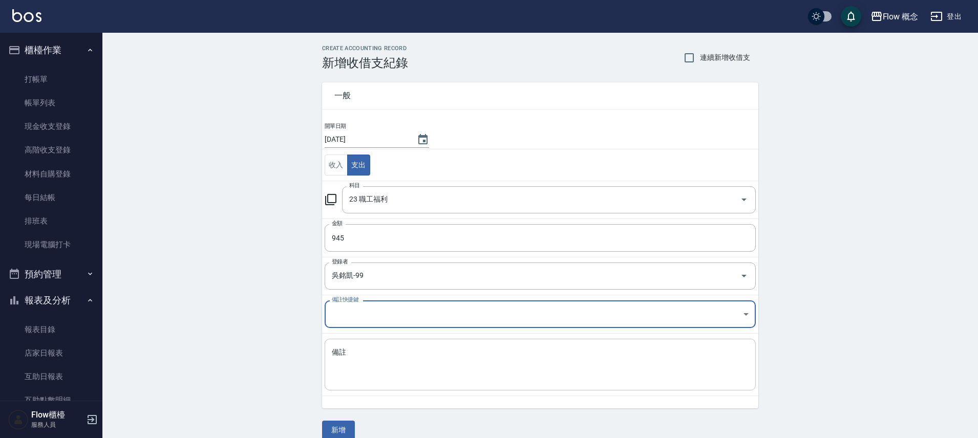
click at [360, 372] on textarea "備註" at bounding box center [540, 365] width 417 height 35
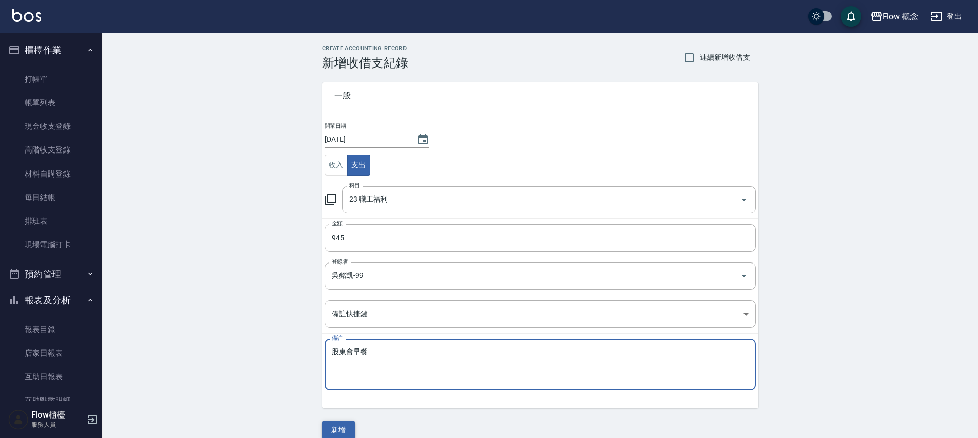
type textarea "股東會早餐"
click at [335, 426] on button "新增" at bounding box center [338, 430] width 33 height 19
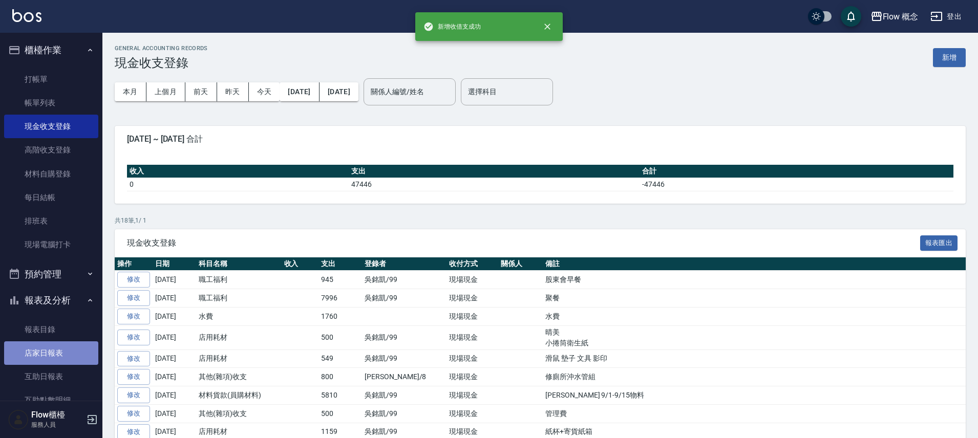
click at [54, 351] on link "店家日報表" at bounding box center [51, 353] width 94 height 24
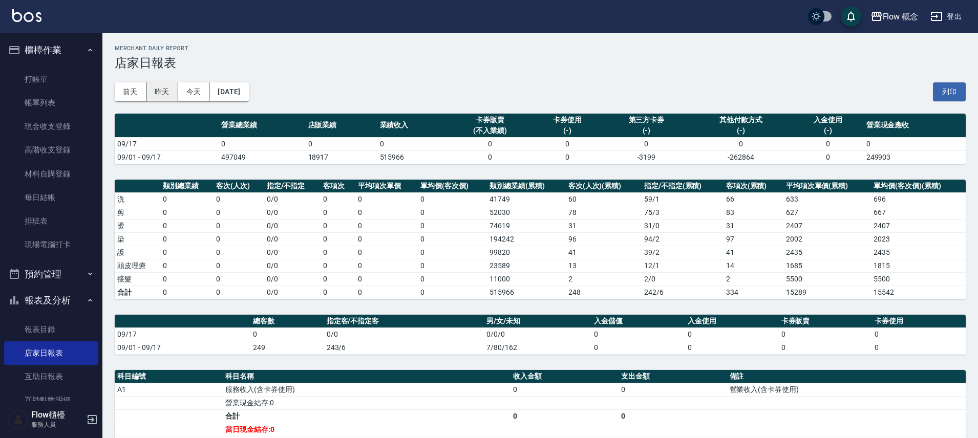
click at [166, 95] on button "昨天" at bounding box center [162, 91] width 32 height 19
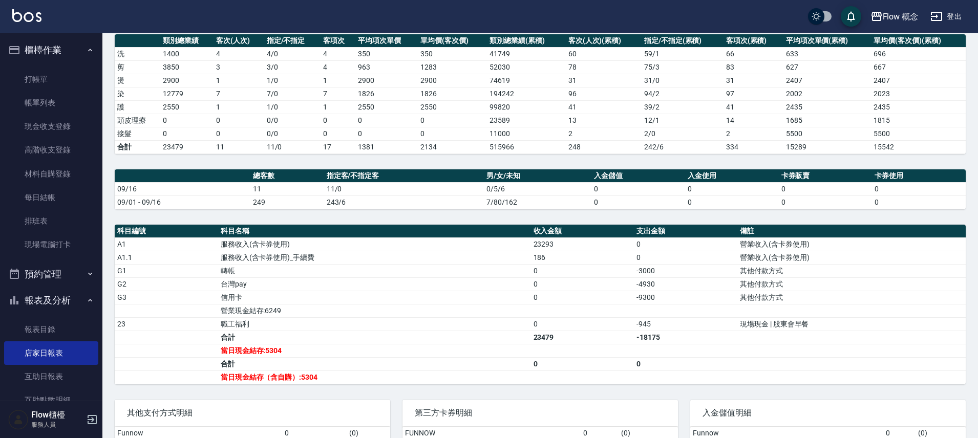
scroll to position [252, 0]
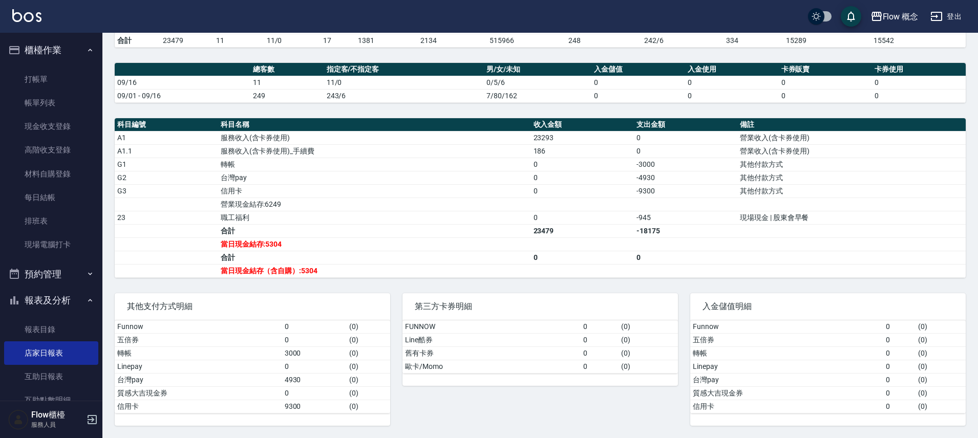
drag, startPoint x: 895, startPoint y: 405, endPoint x: 895, endPoint y: 252, distance: 153.1
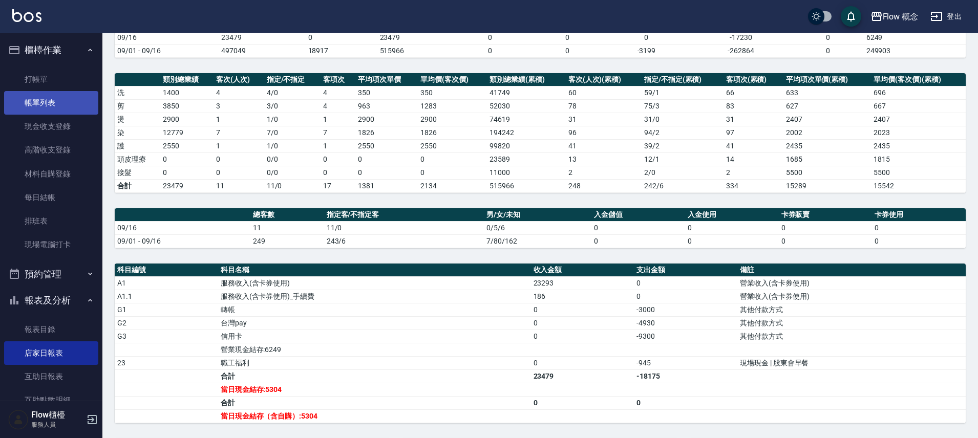
scroll to position [34, 0]
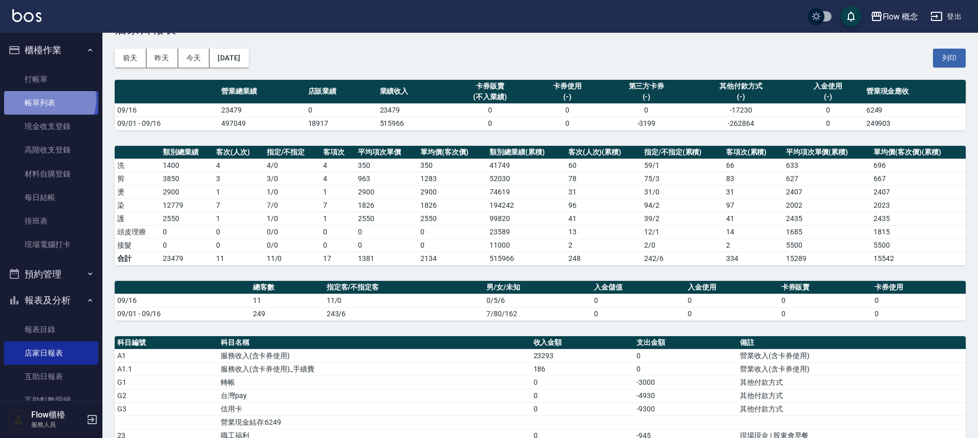
click at [46, 100] on link "帳單列表" at bounding box center [51, 103] width 94 height 24
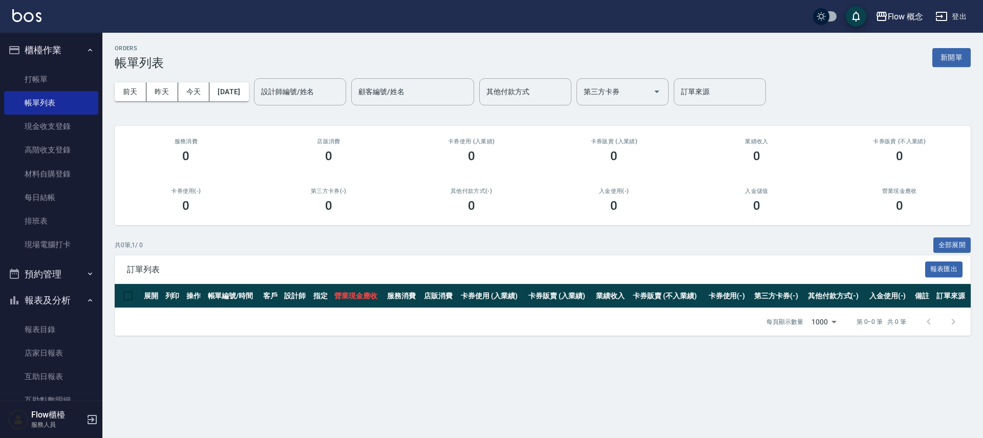
scroll to position [90, 0]
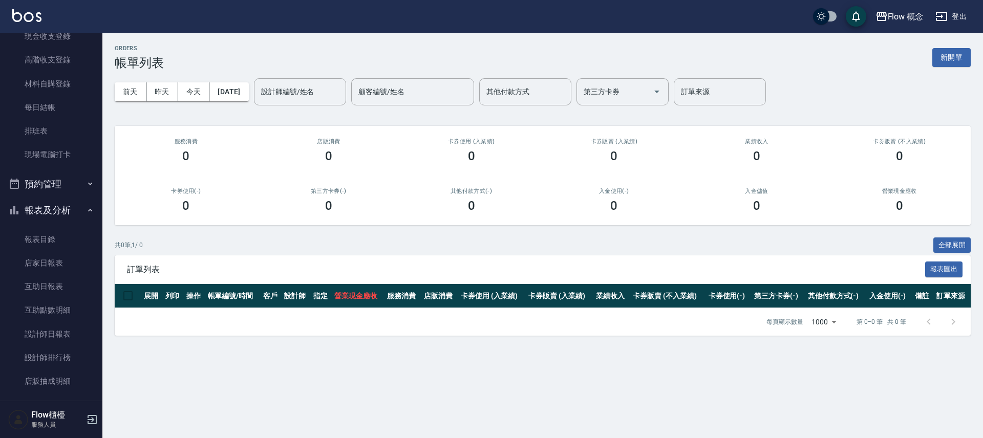
click at [51, 203] on button "報表及分析" at bounding box center [51, 210] width 94 height 27
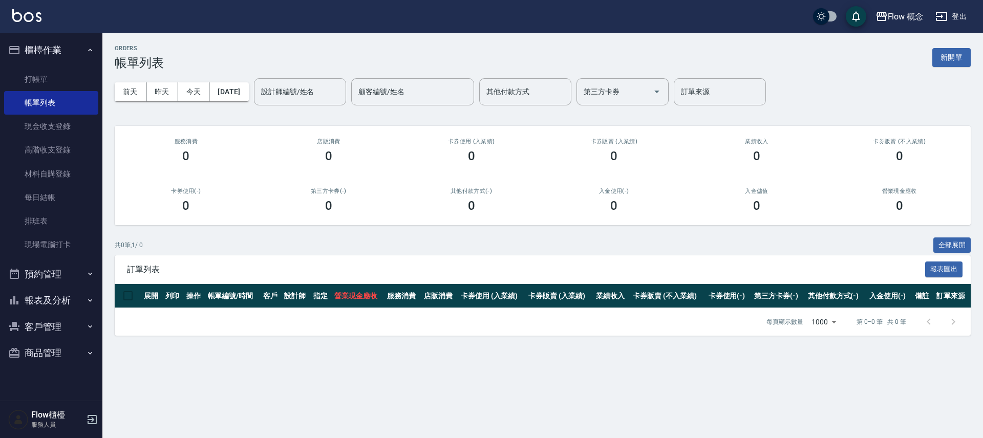
scroll to position [0, 0]
click at [38, 305] on button "報表及分析" at bounding box center [51, 300] width 94 height 27
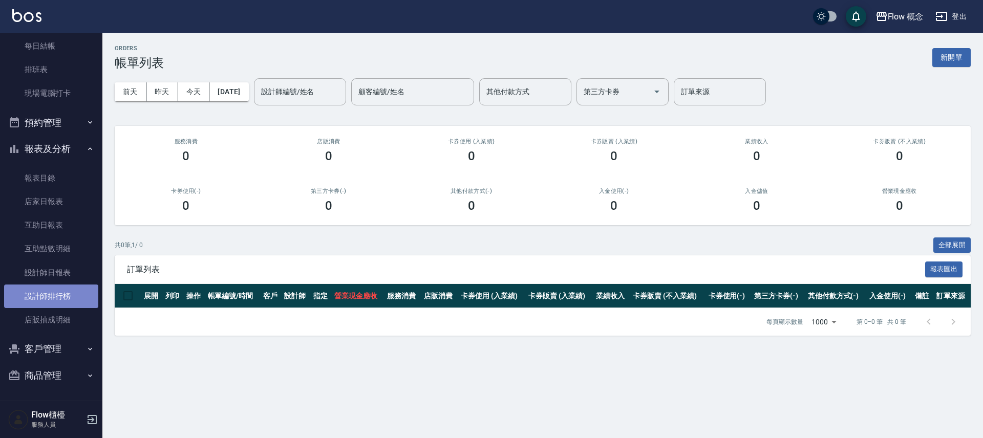
click at [54, 299] on link "設計師排行榜" at bounding box center [51, 297] width 94 height 24
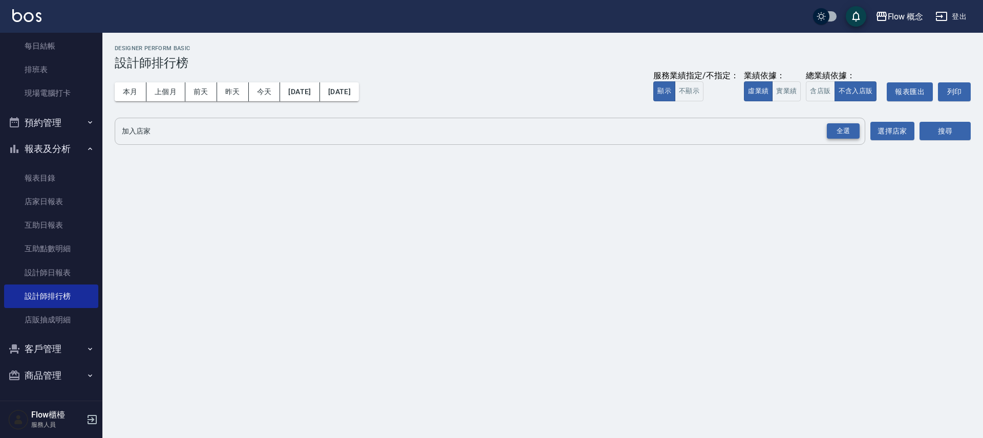
click at [851, 127] on div "全選" at bounding box center [843, 131] width 33 height 16
click at [944, 130] on button "搜尋" at bounding box center [944, 131] width 51 height 19
